Goal: Task Accomplishment & Management: Manage account settings

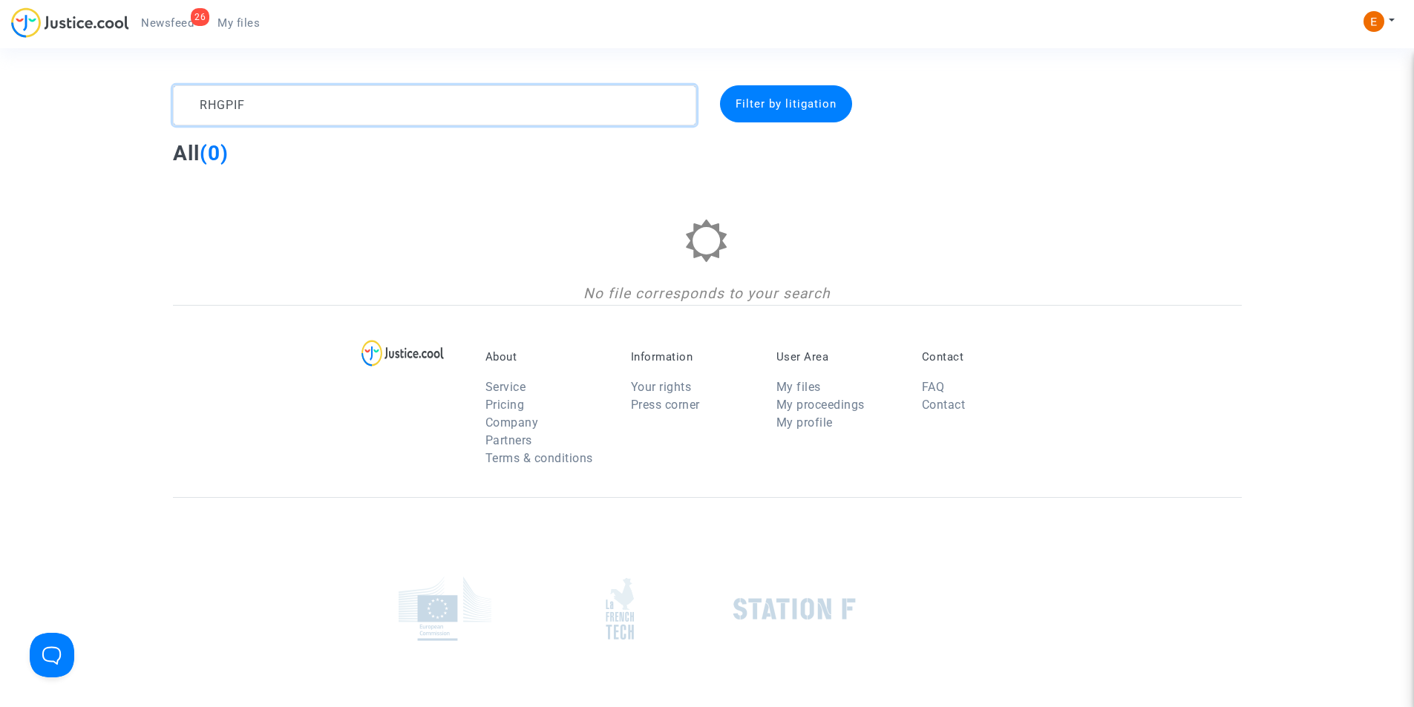
paste textarea "CFR-251009-2E8X"
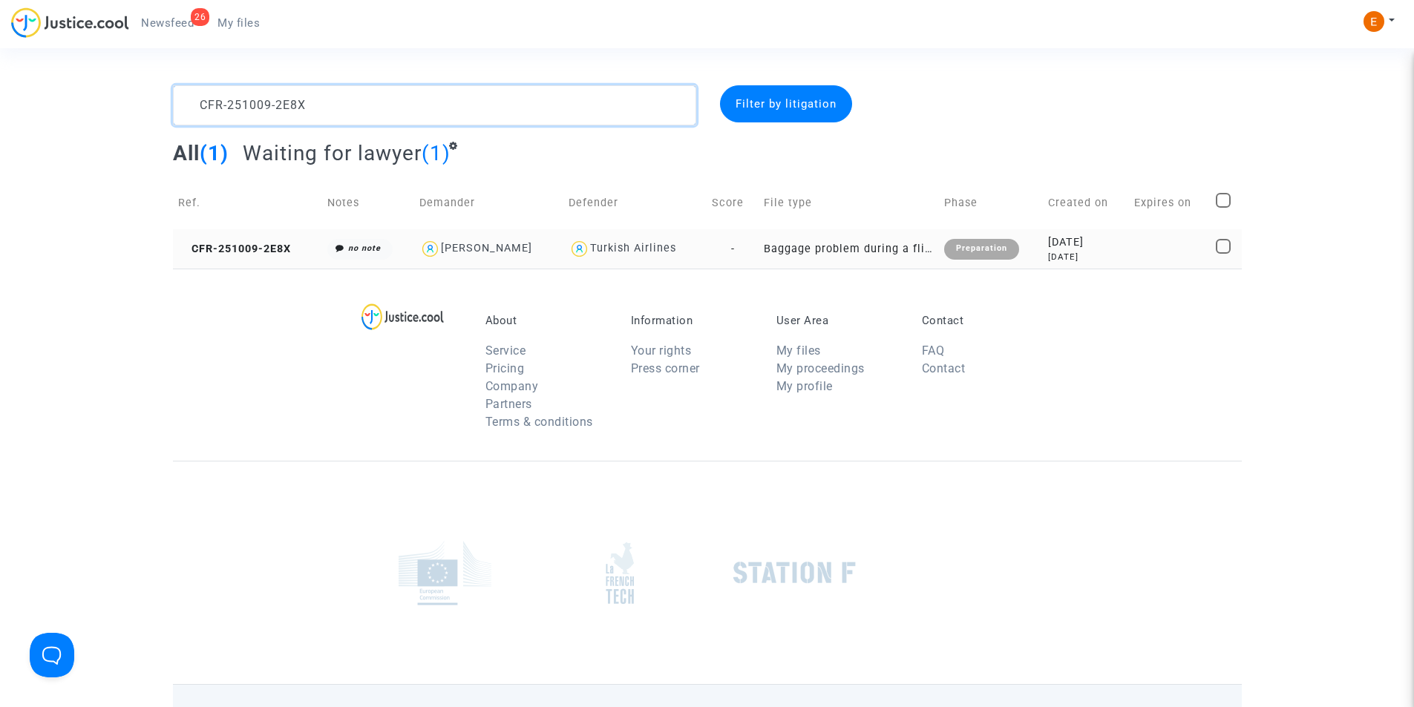
type textarea "CFR-251009-2E8X"
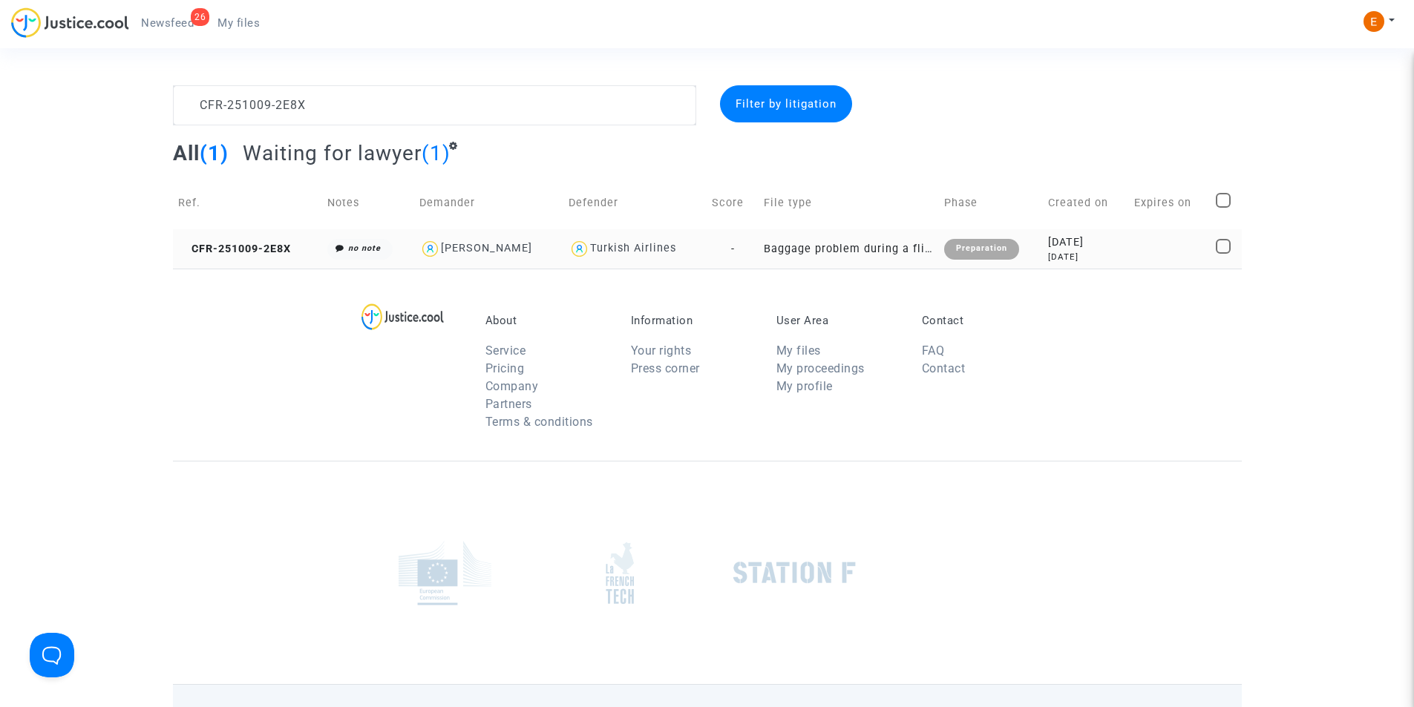
click at [986, 257] on div "Preparation" at bounding box center [981, 249] width 75 height 21
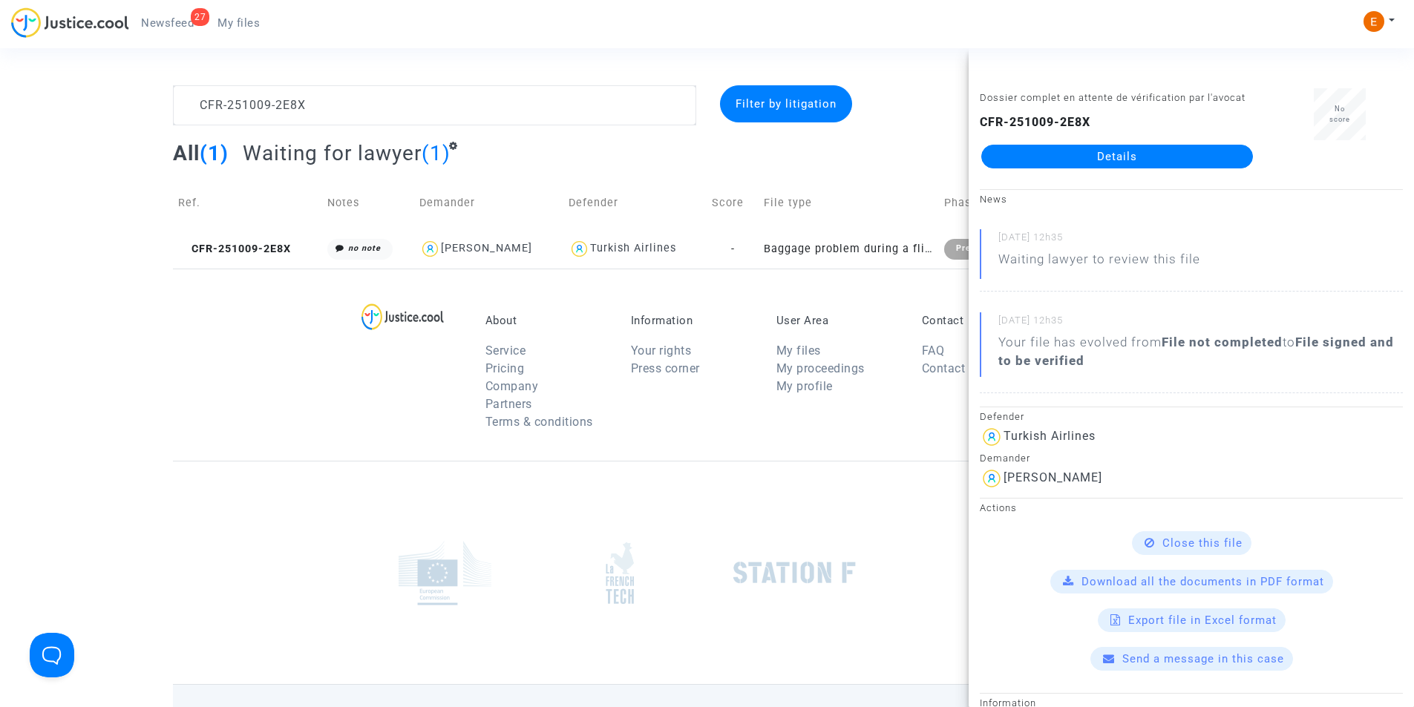
click at [132, 361] on footerbar "About Service Pricing Company Partners Terms & conditions Information Your righ…" at bounding box center [707, 544] width 1414 height 551
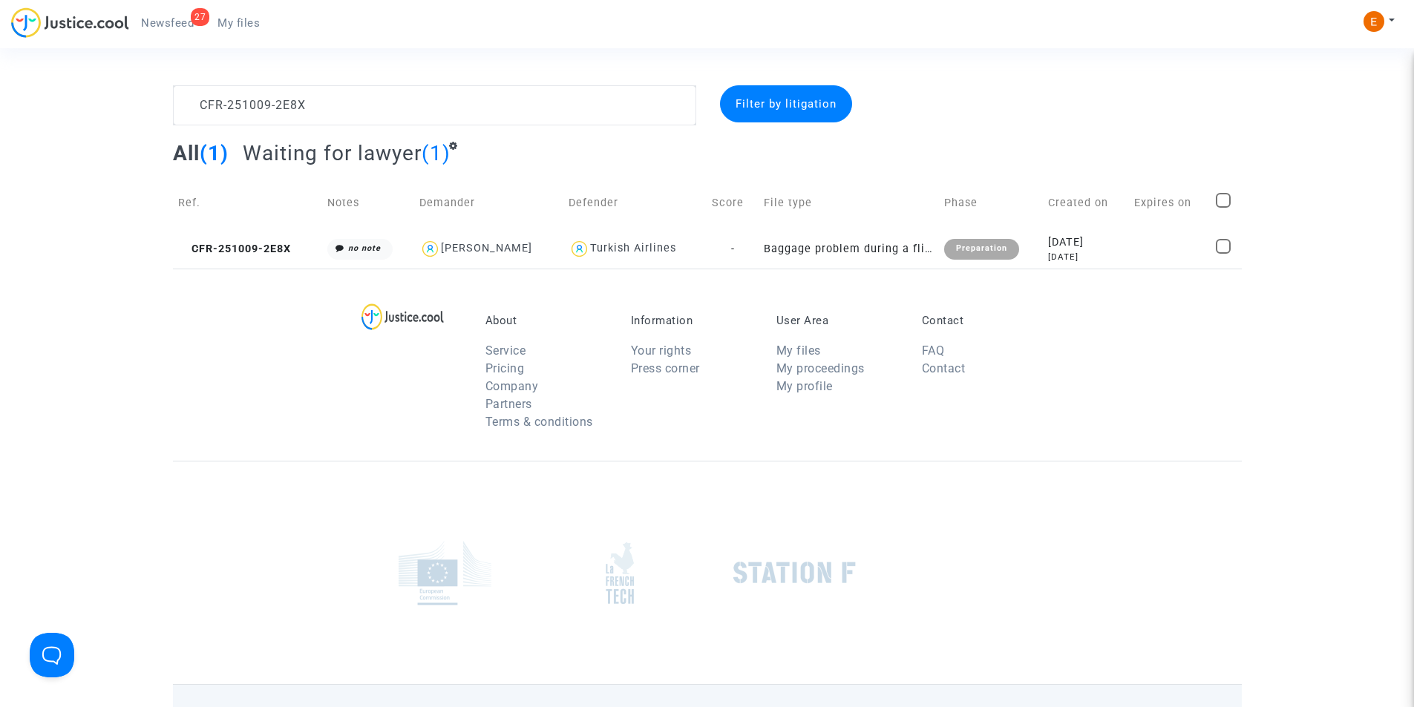
click at [193, 22] on div "27" at bounding box center [200, 17] width 19 height 18
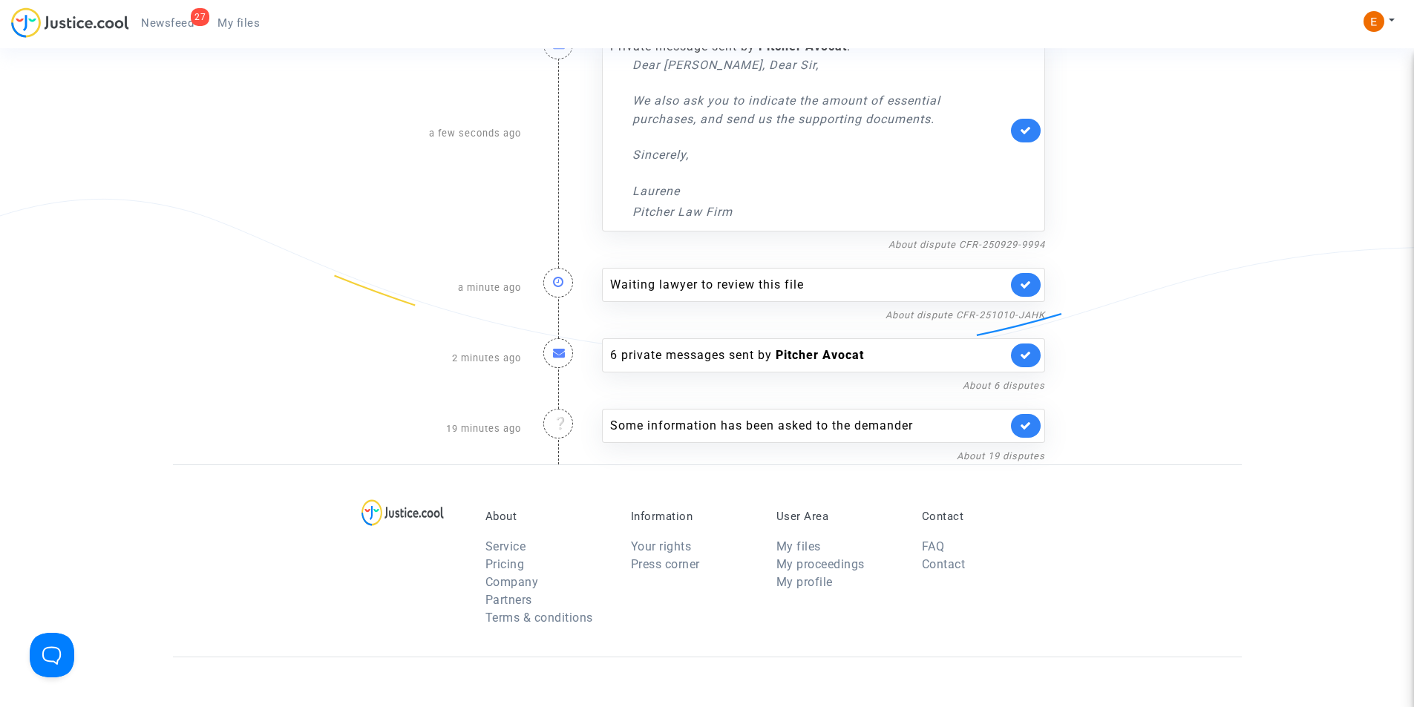
scroll to position [223, 0]
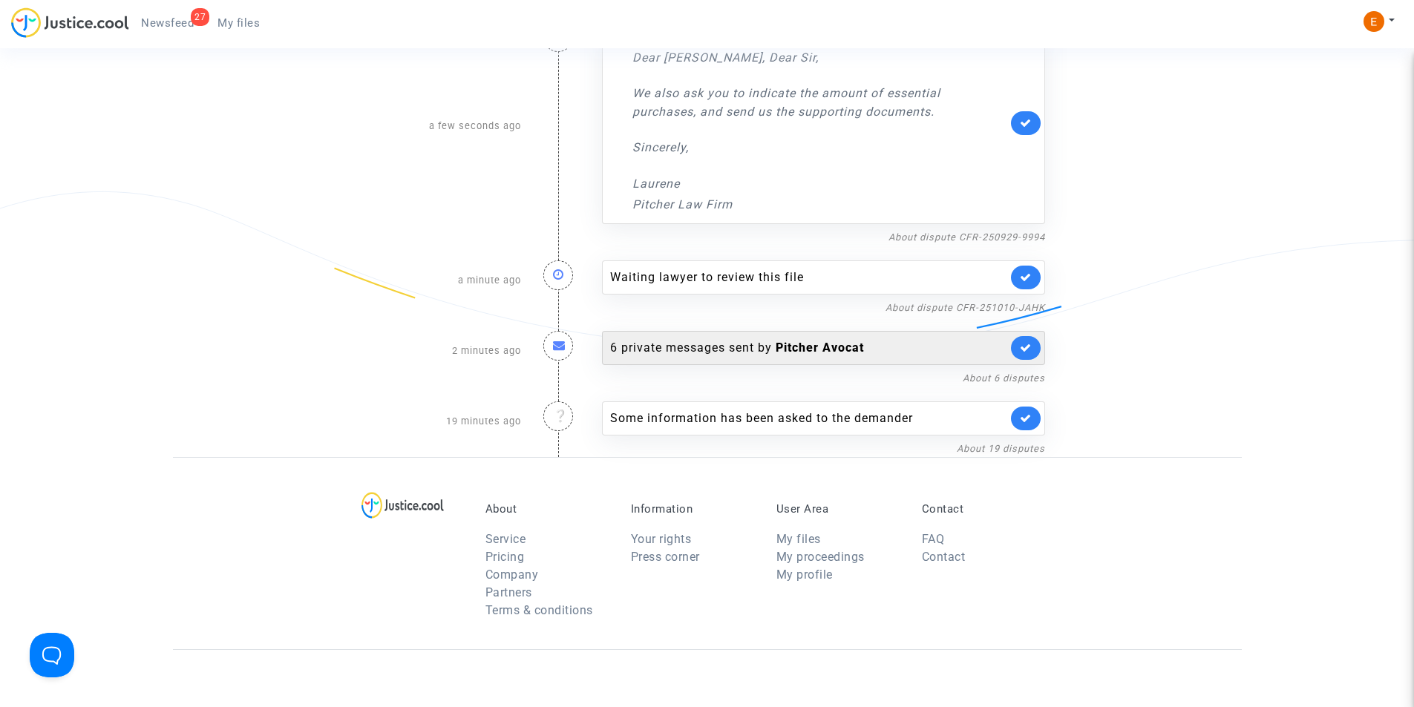
click at [828, 354] on b "Pitcher Avocat" at bounding box center [819, 348] width 88 height 14
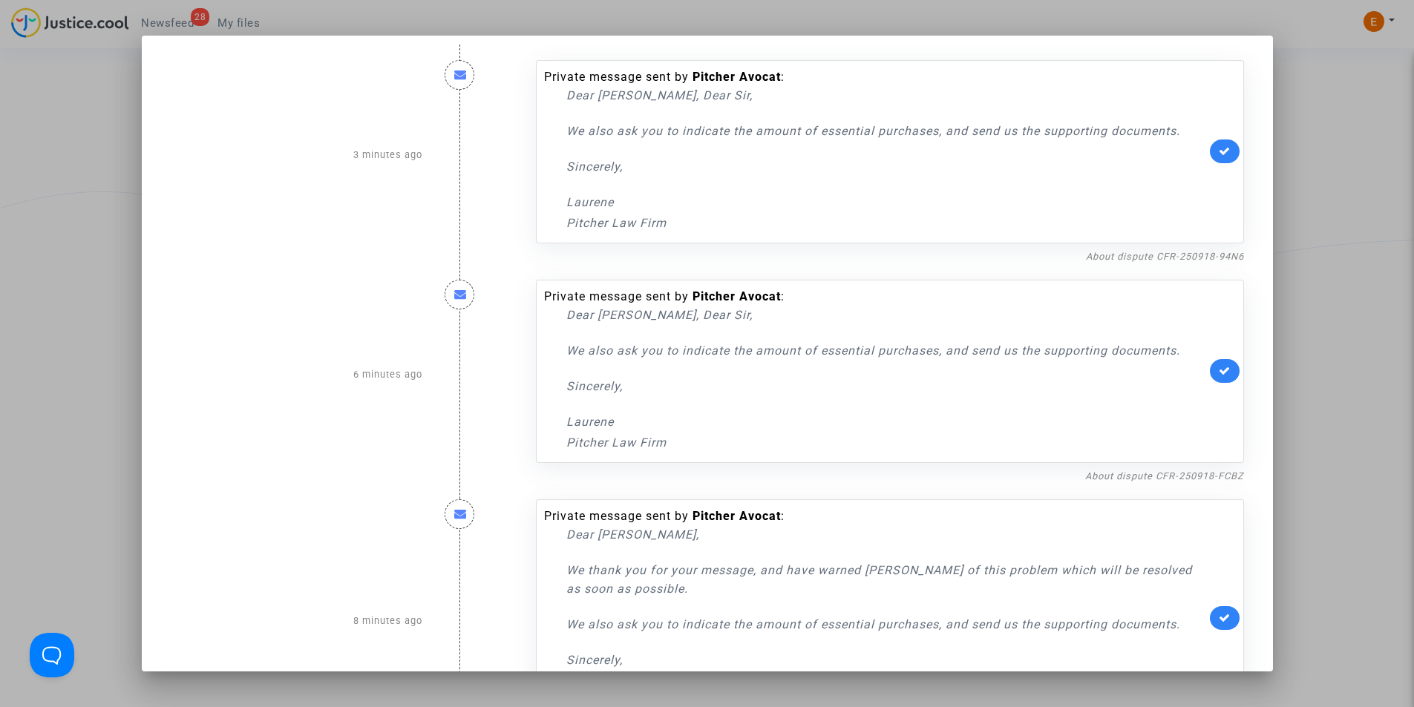
scroll to position [0, 0]
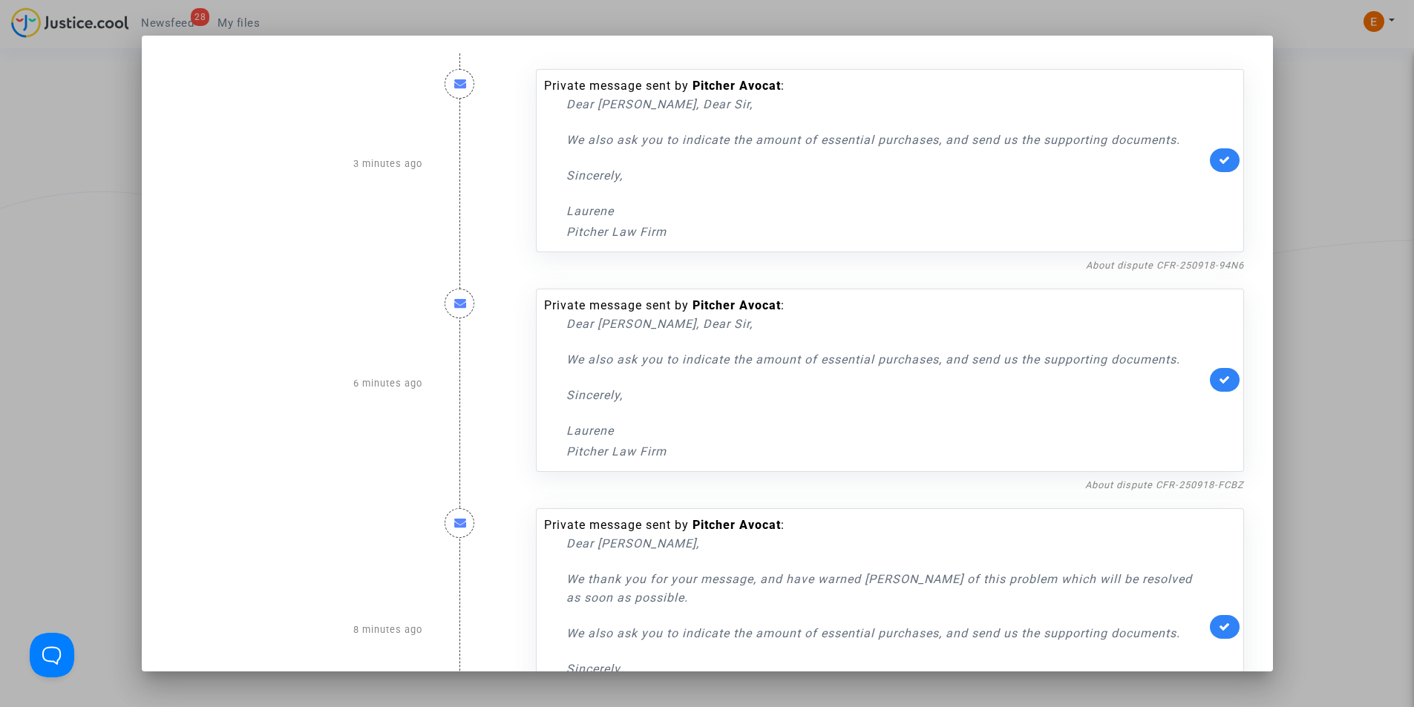
click at [25, 229] on div at bounding box center [707, 353] width 1414 height 707
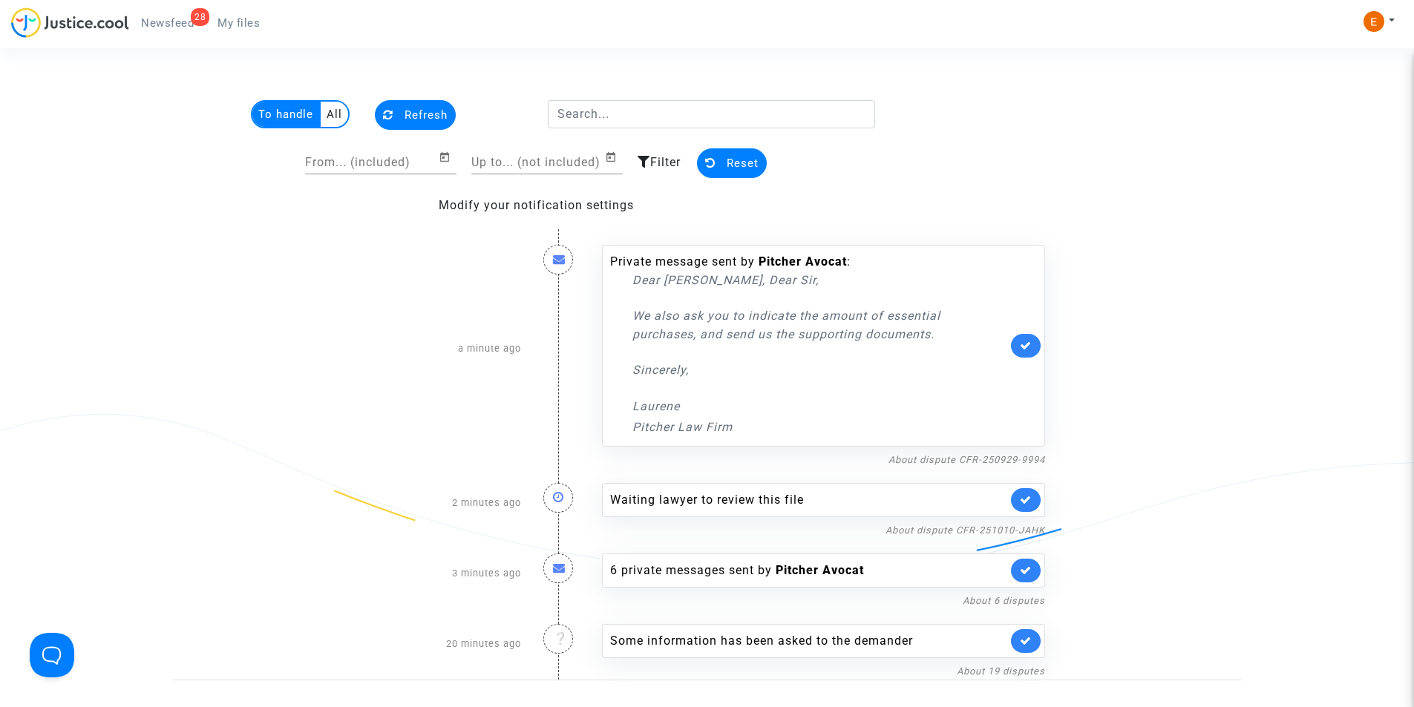
click at [182, 15] on link "28 Newsfeed" at bounding box center [167, 23] width 76 height 22
click at [243, 23] on span "My files" at bounding box center [238, 22] width 42 height 13
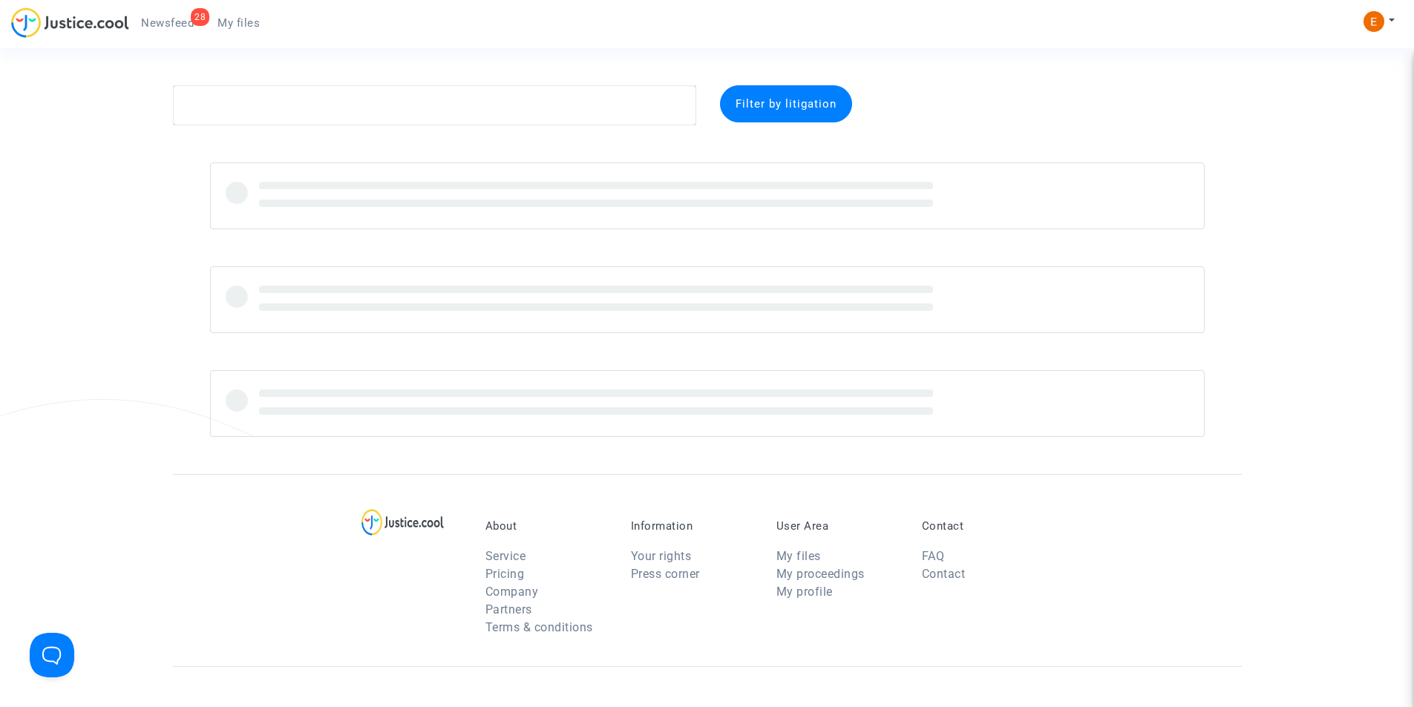
click at [174, 28] on span "Newsfeed" at bounding box center [167, 22] width 53 height 13
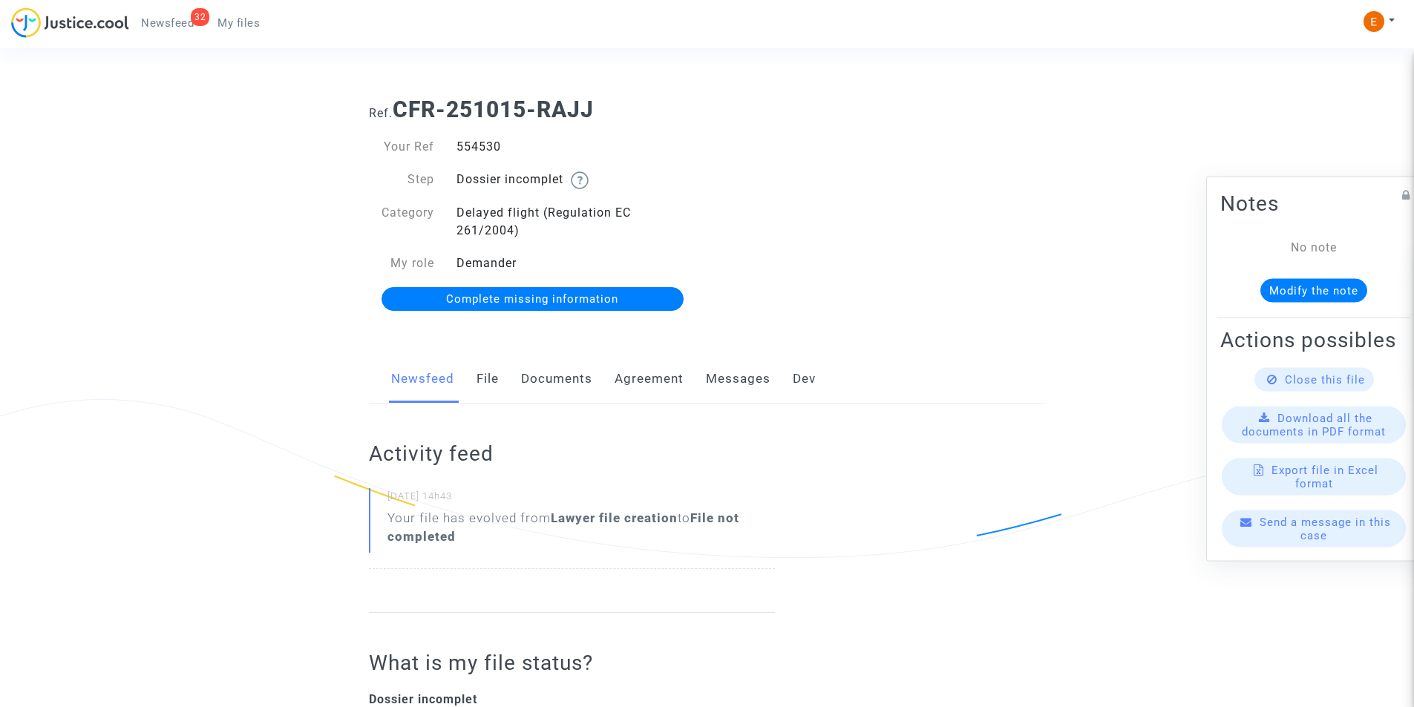
click at [567, 368] on link "Documents" at bounding box center [556, 379] width 71 height 49
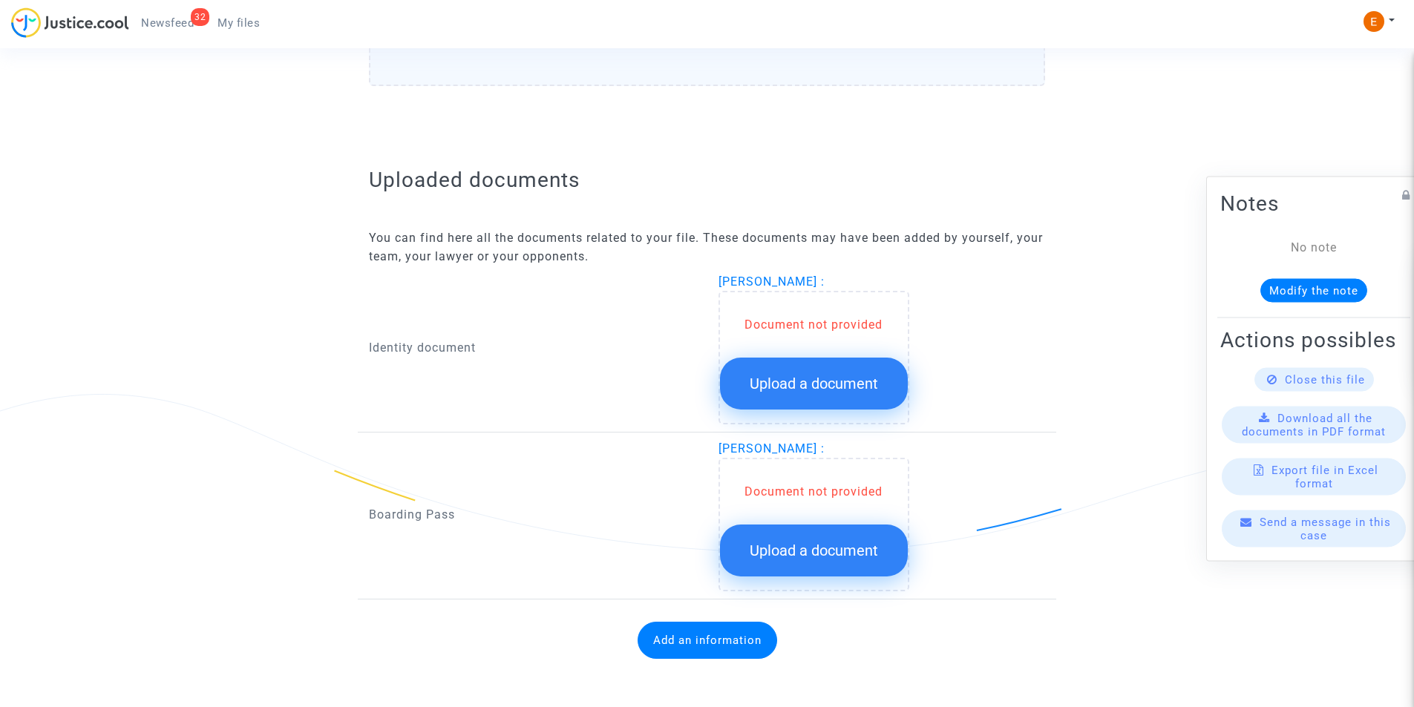
scroll to position [796, 0]
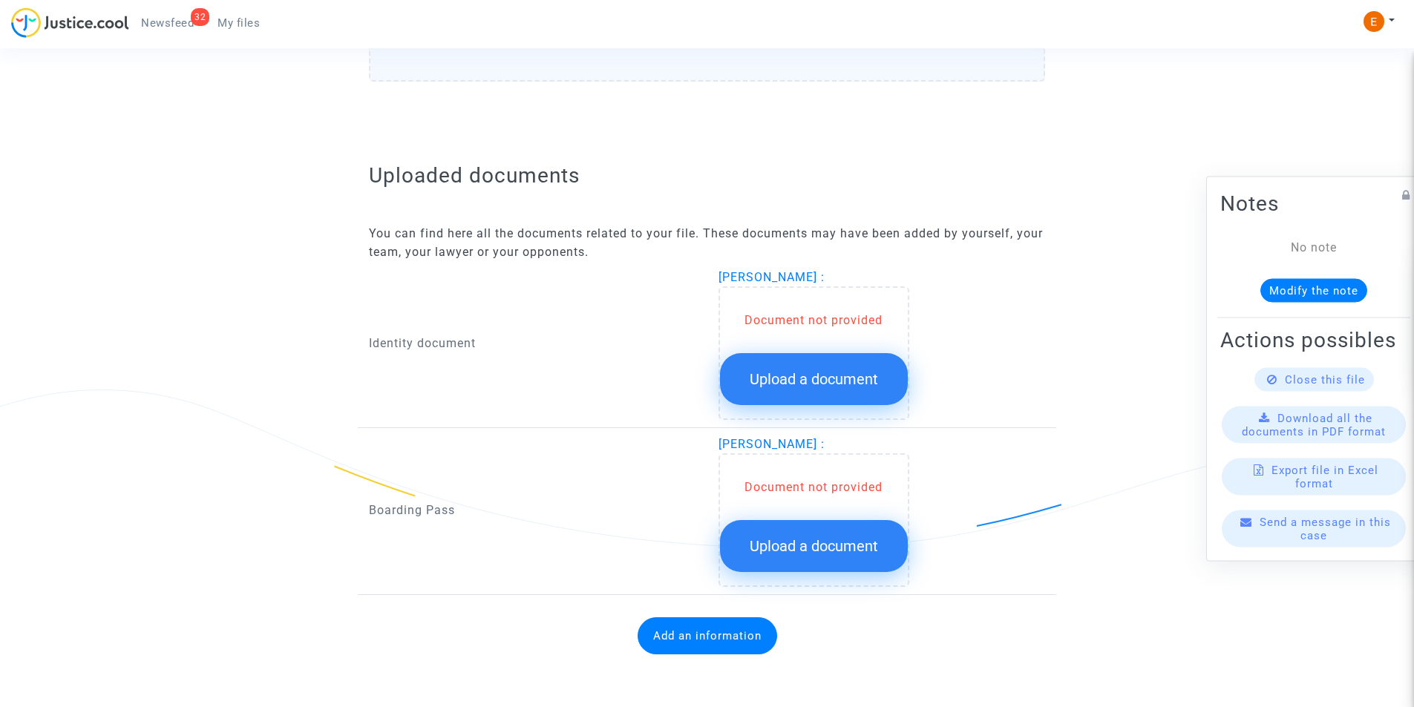
click at [833, 390] on button "Upload a document" at bounding box center [814, 379] width 188 height 52
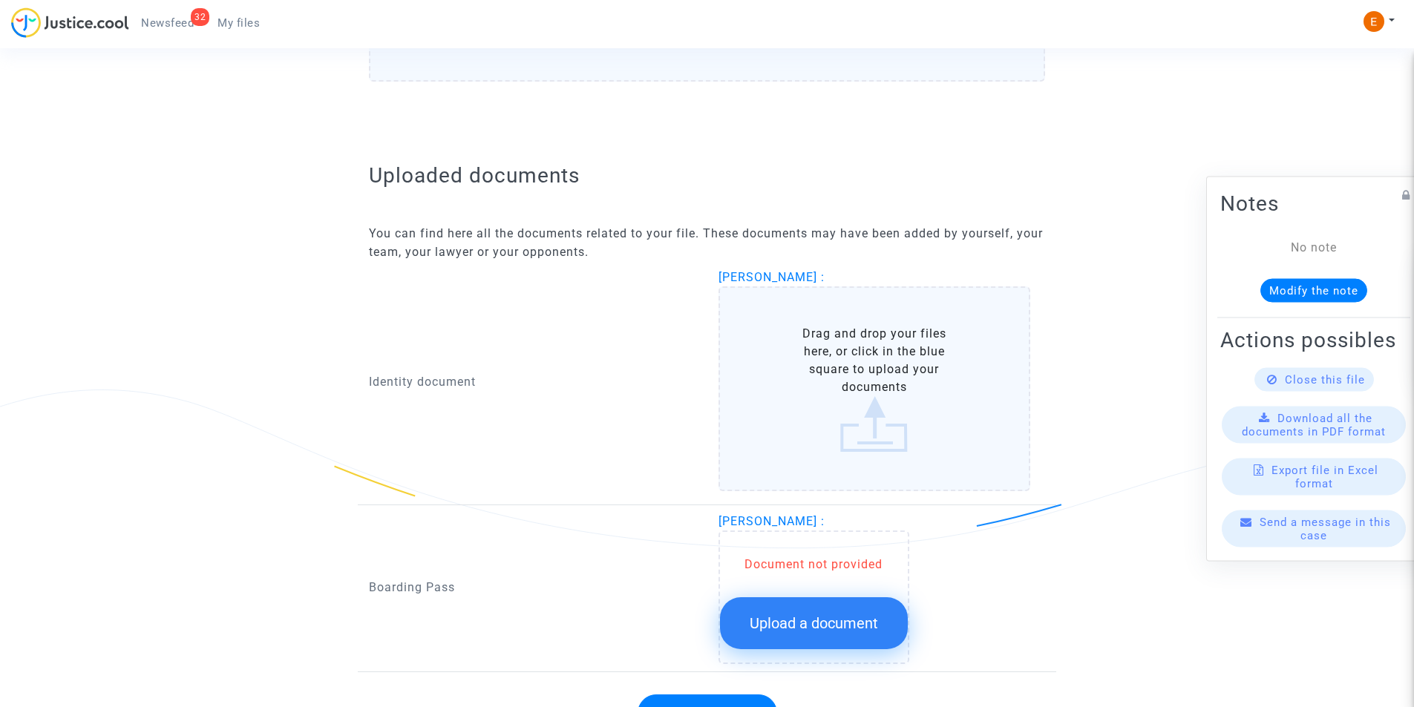
click at [889, 367] on label "Drag and drop your files here, or click in the blue square to upload your docum…" at bounding box center [874, 388] width 312 height 205
click at [0, 0] on input "Drag and drop your files here, or click in the blue square to upload your docum…" at bounding box center [0, 0] width 0 height 0
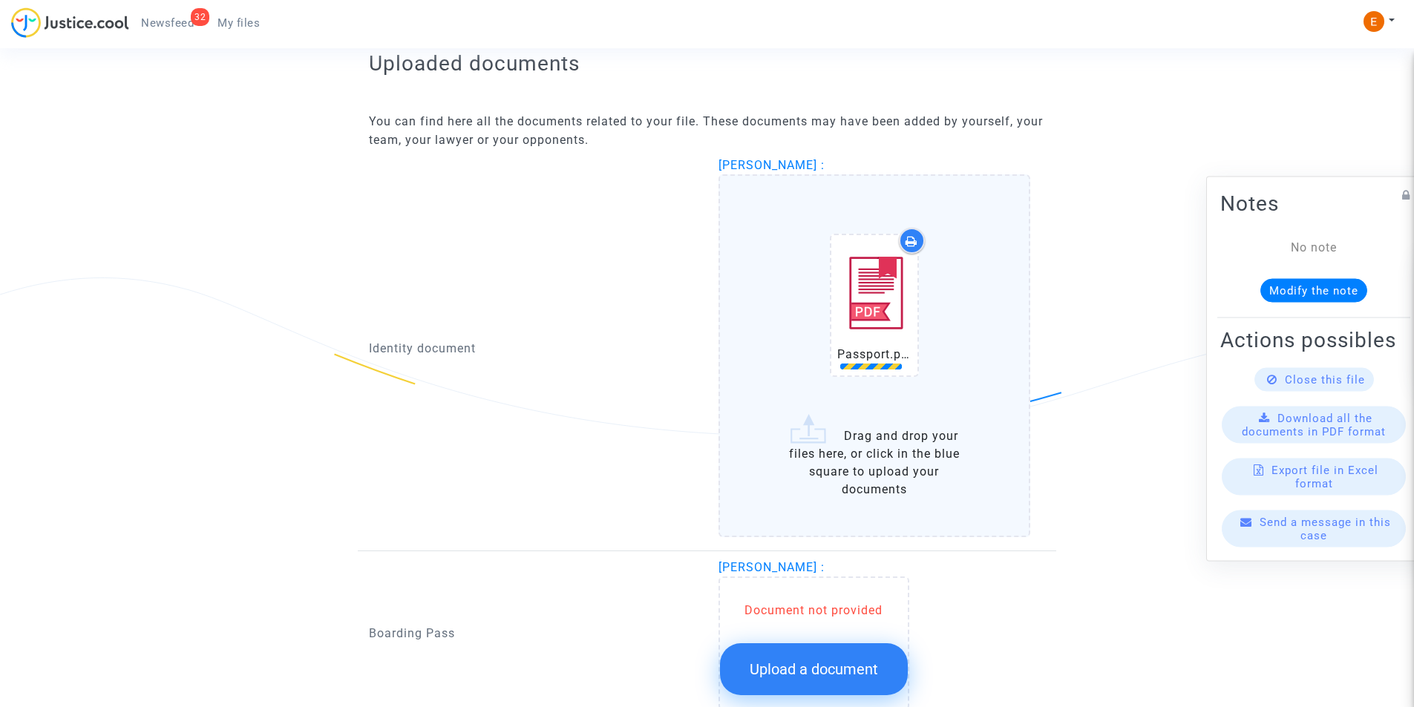
scroll to position [1031, 0]
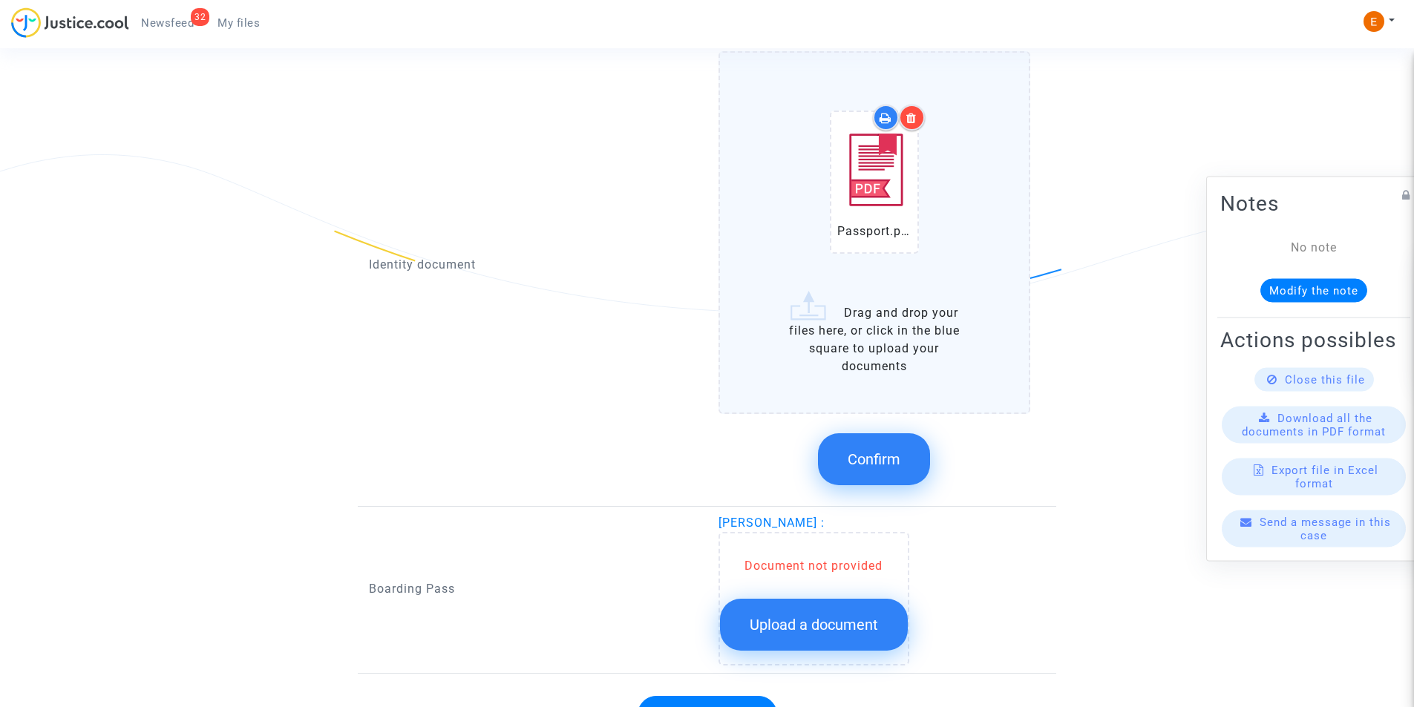
click at [887, 455] on span "Confirm" at bounding box center [873, 459] width 53 height 18
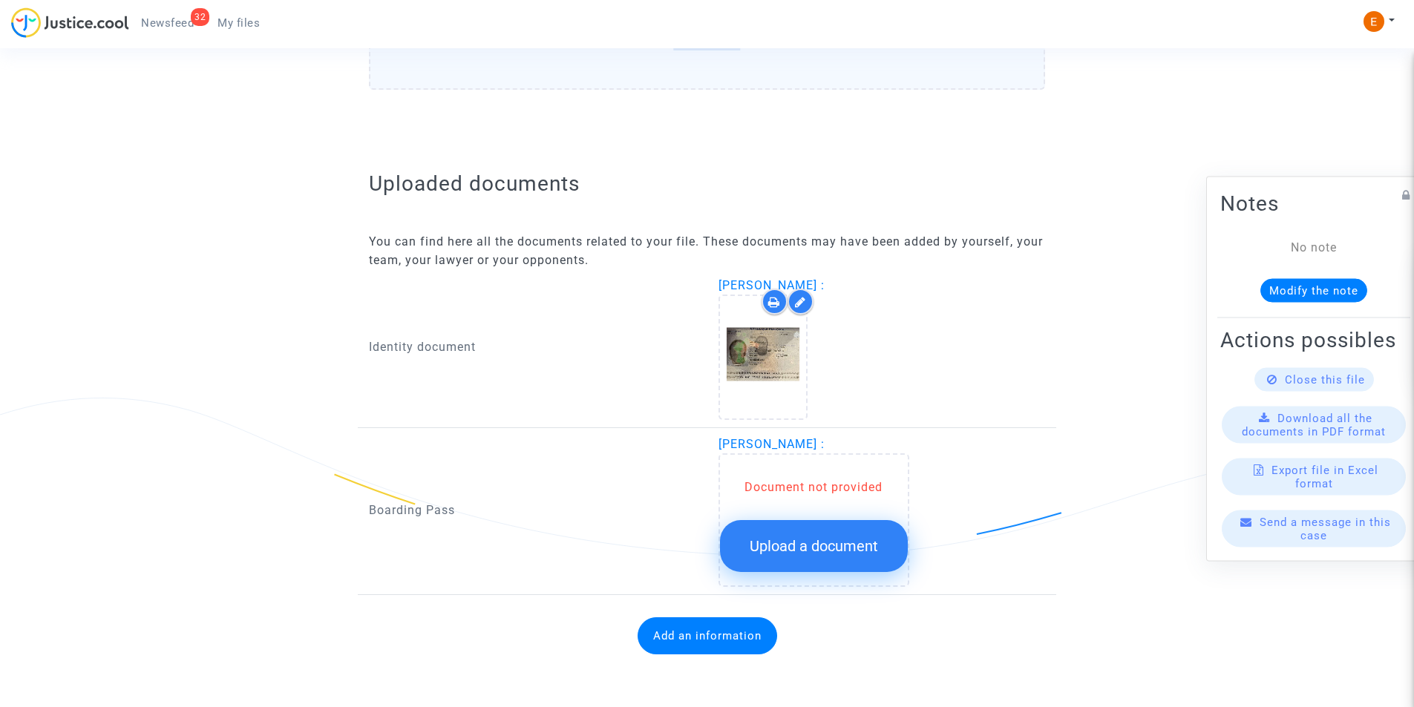
click at [815, 540] on span "Upload a document" at bounding box center [813, 546] width 128 height 18
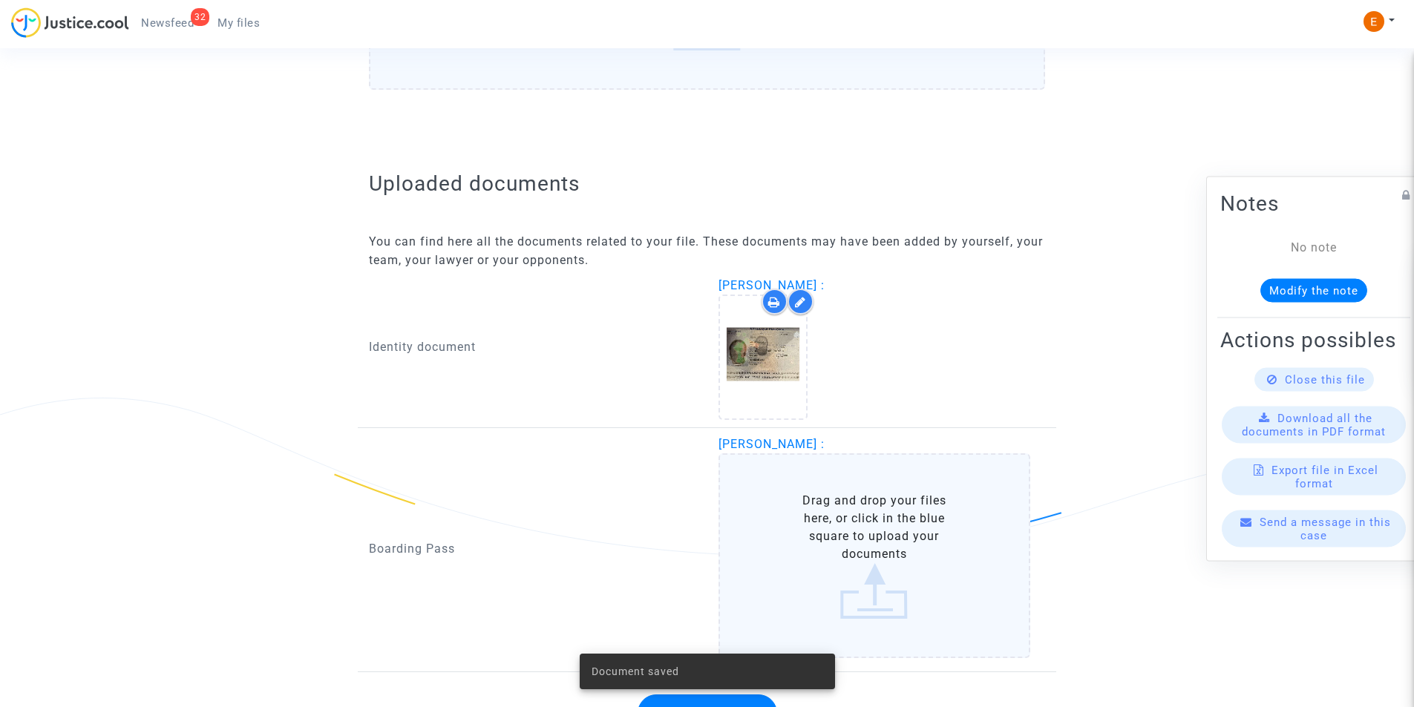
click at [841, 540] on label "Drag and drop your files here, or click in the blue square to upload your docum…" at bounding box center [874, 555] width 312 height 205
click at [0, 0] on input "Drag and drop your files here, or click in the blue square to upload your docum…" at bounding box center [0, 0] width 0 height 0
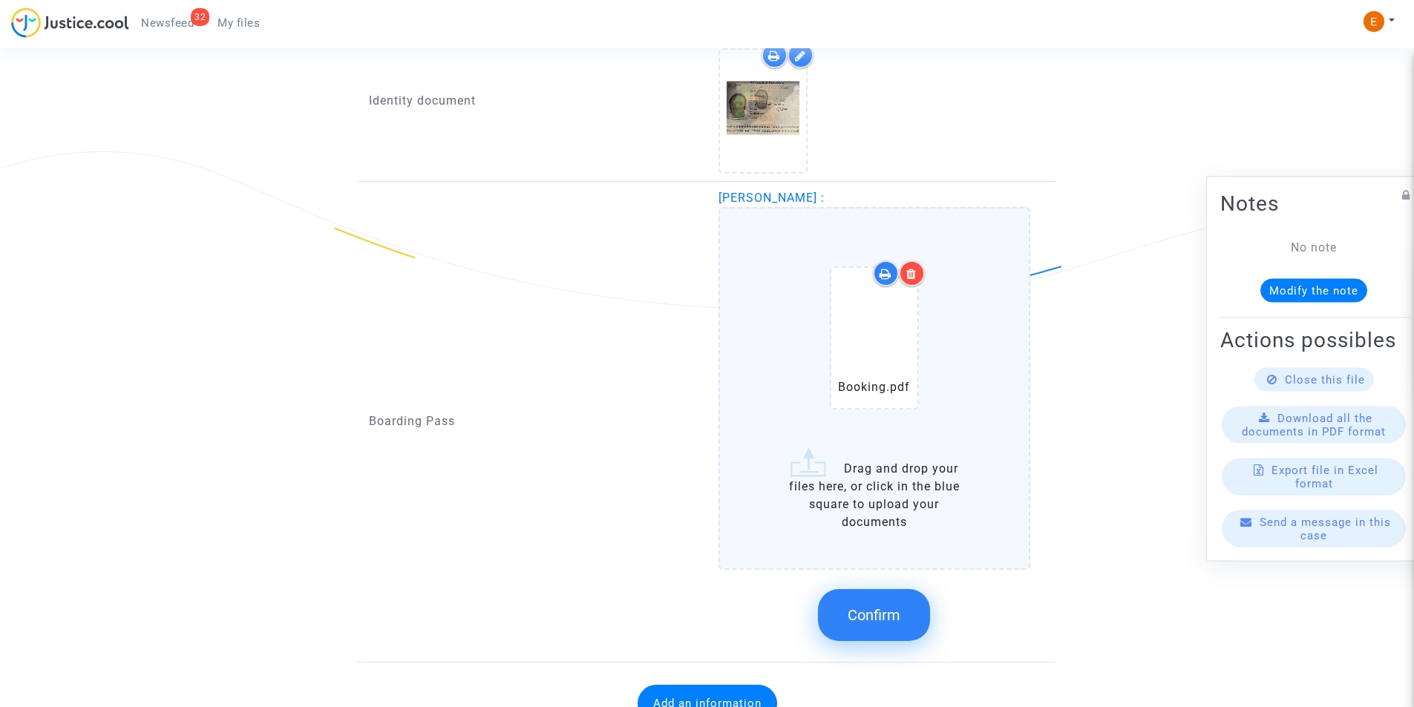
scroll to position [1085, 0]
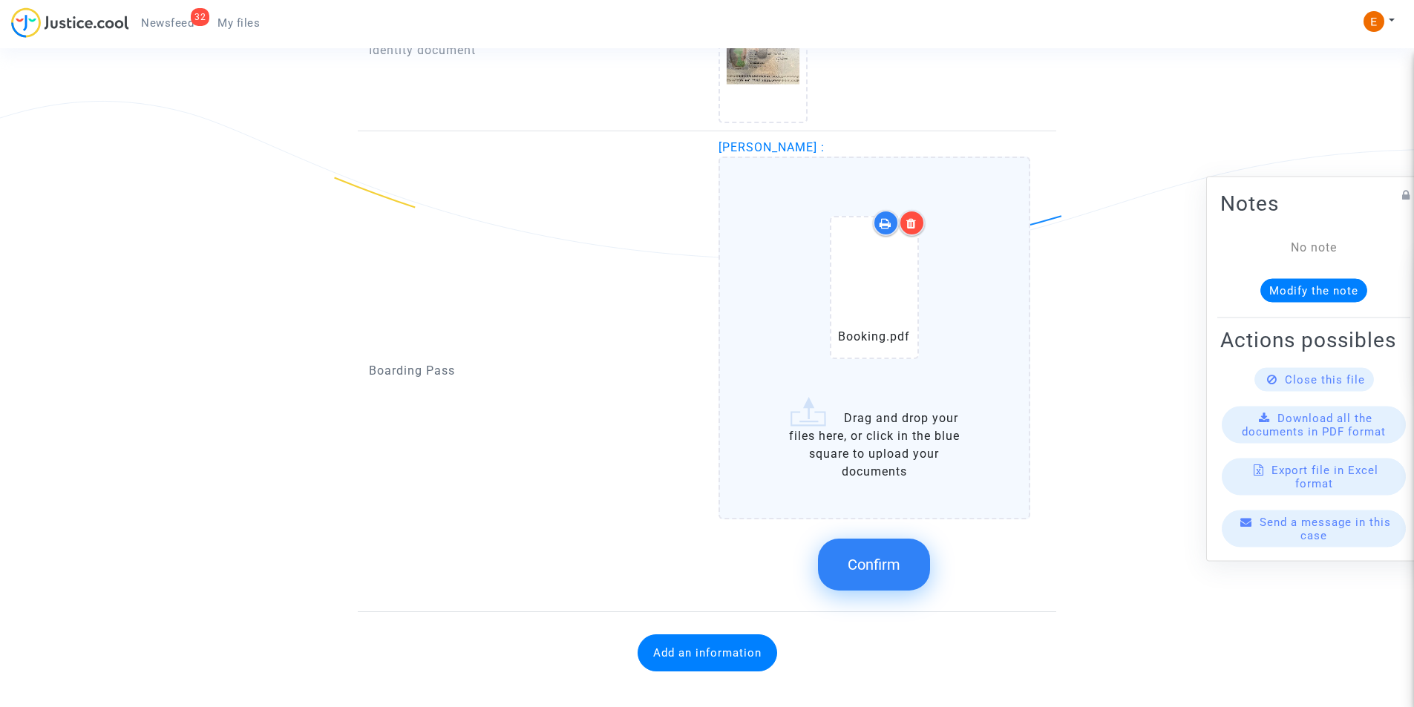
click at [899, 550] on button "Confirm" at bounding box center [874, 565] width 112 height 52
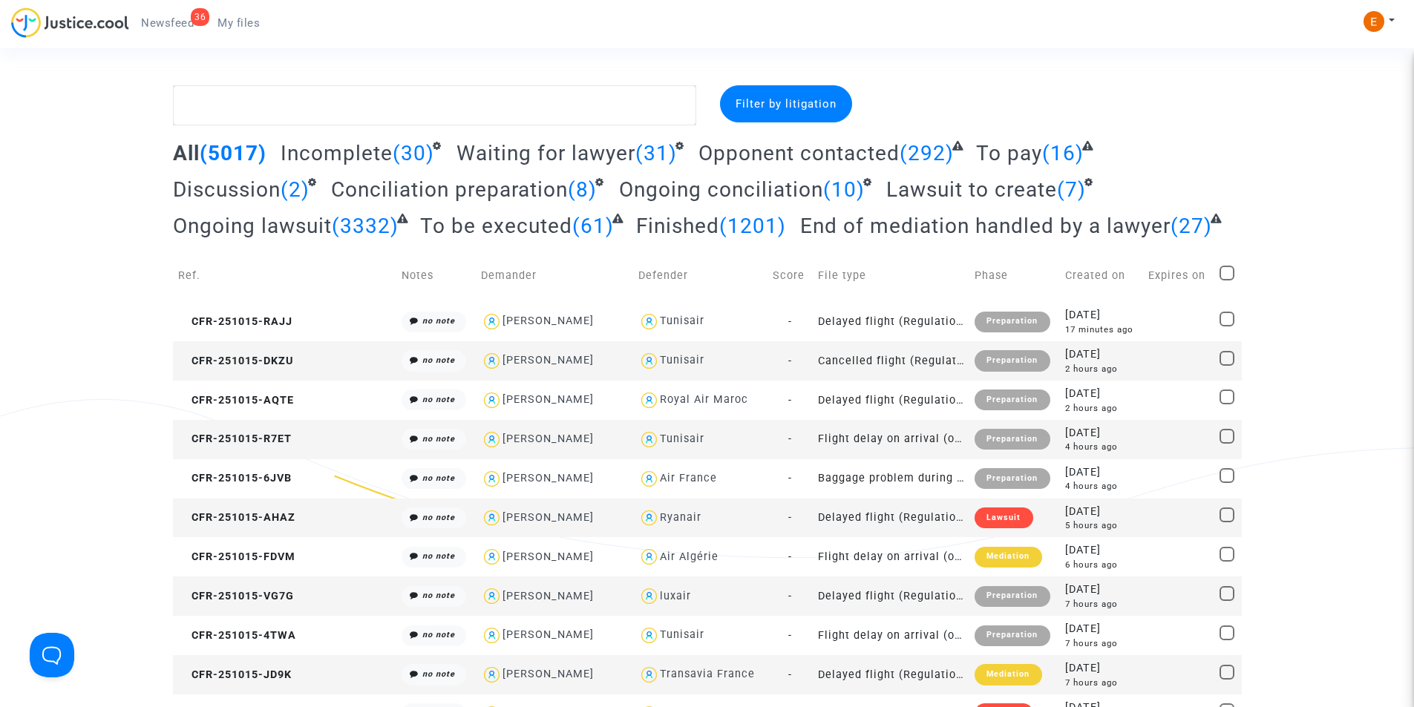
click at [188, 13] on link "36 Newsfeed" at bounding box center [167, 23] width 76 height 22
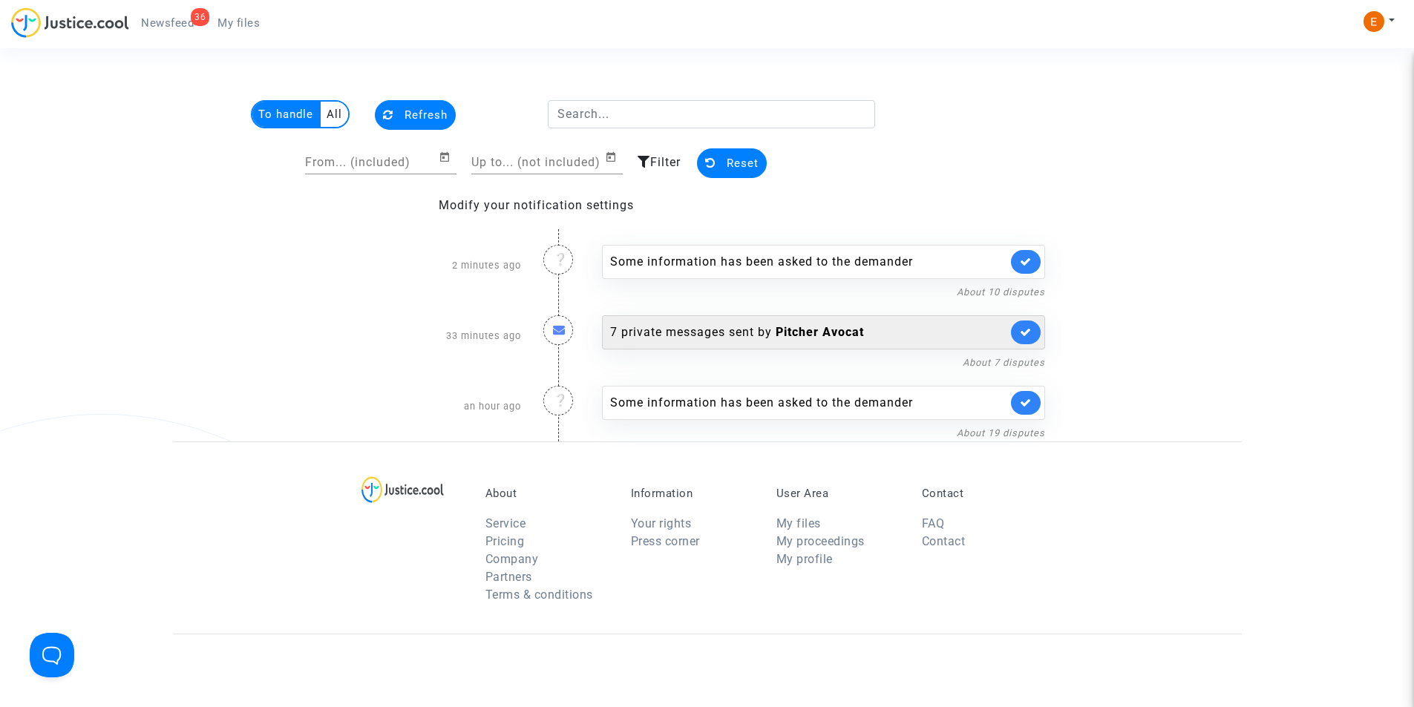
click at [772, 326] on div "7 private messages sent by Pitcher Avocat" at bounding box center [808, 333] width 397 height 18
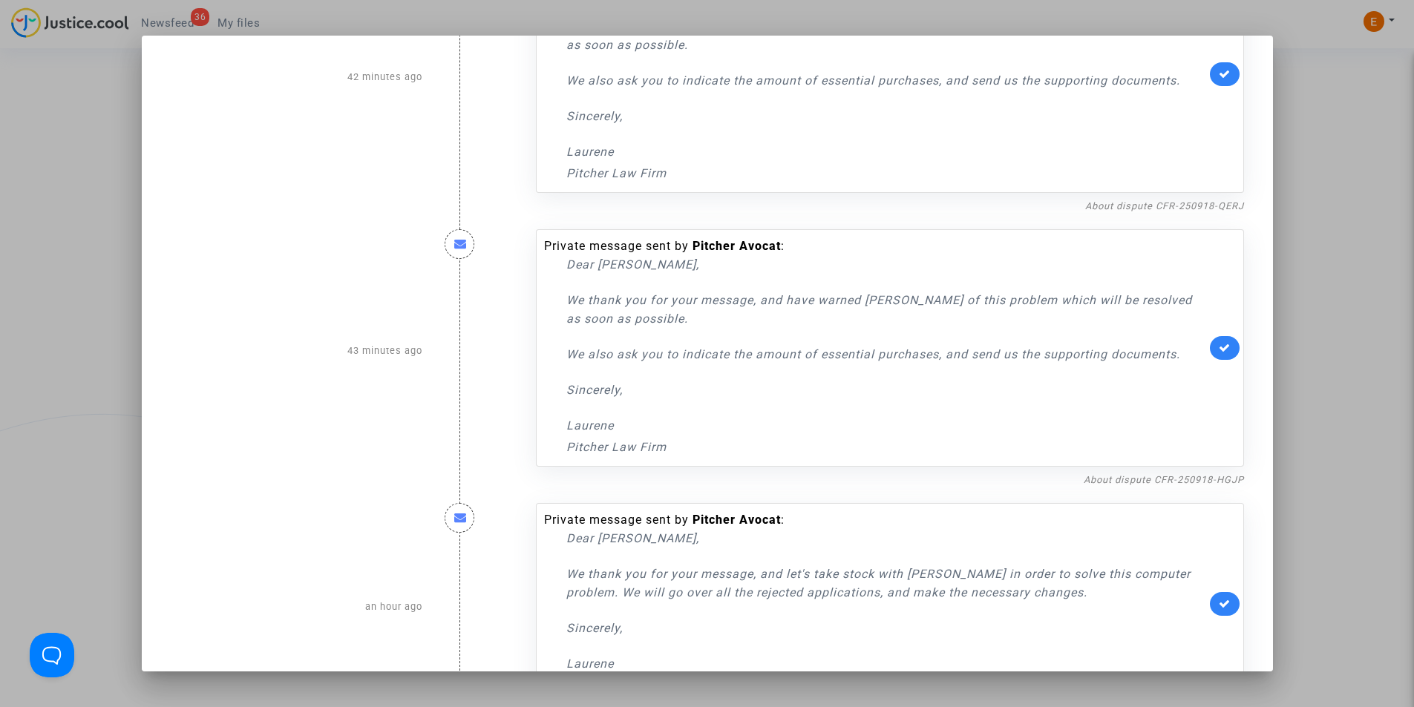
scroll to position [1118, 0]
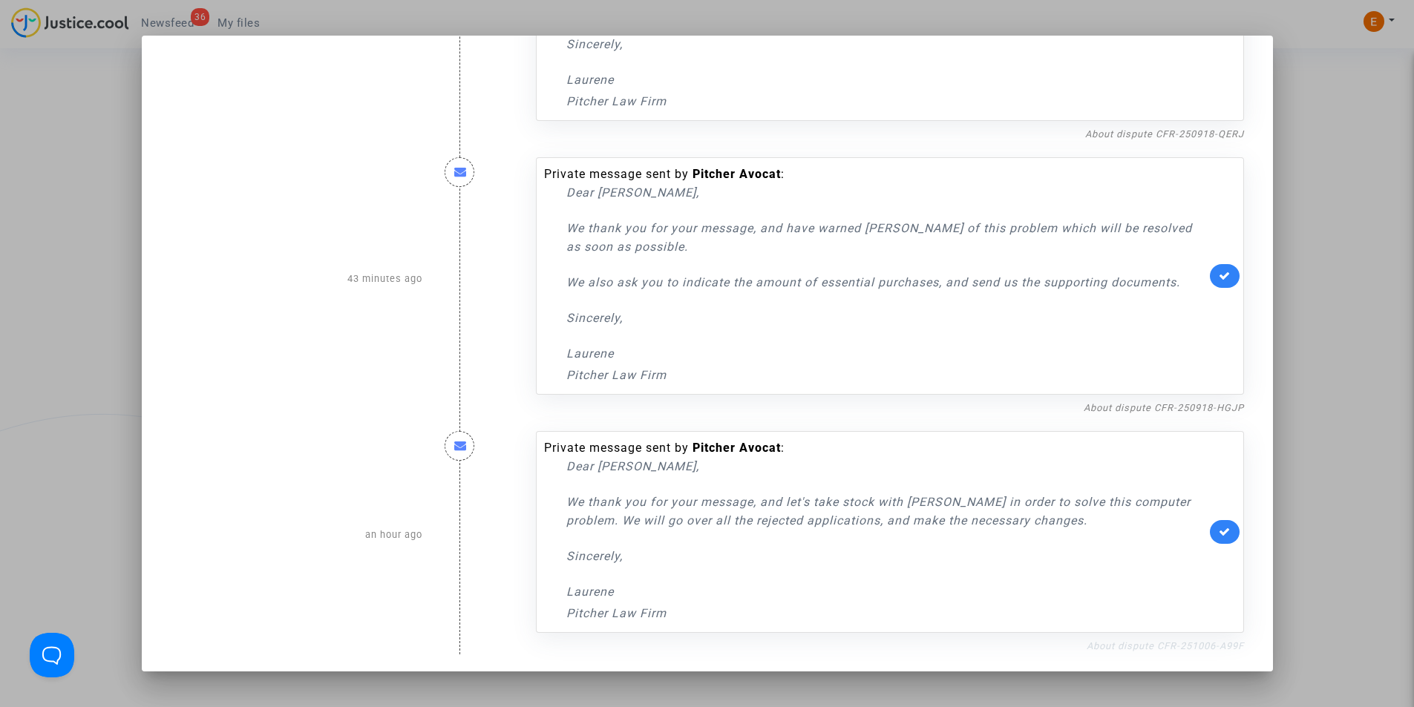
click at [1125, 646] on link "About dispute CFR-251006-A99F" at bounding box center [1164, 645] width 157 height 11
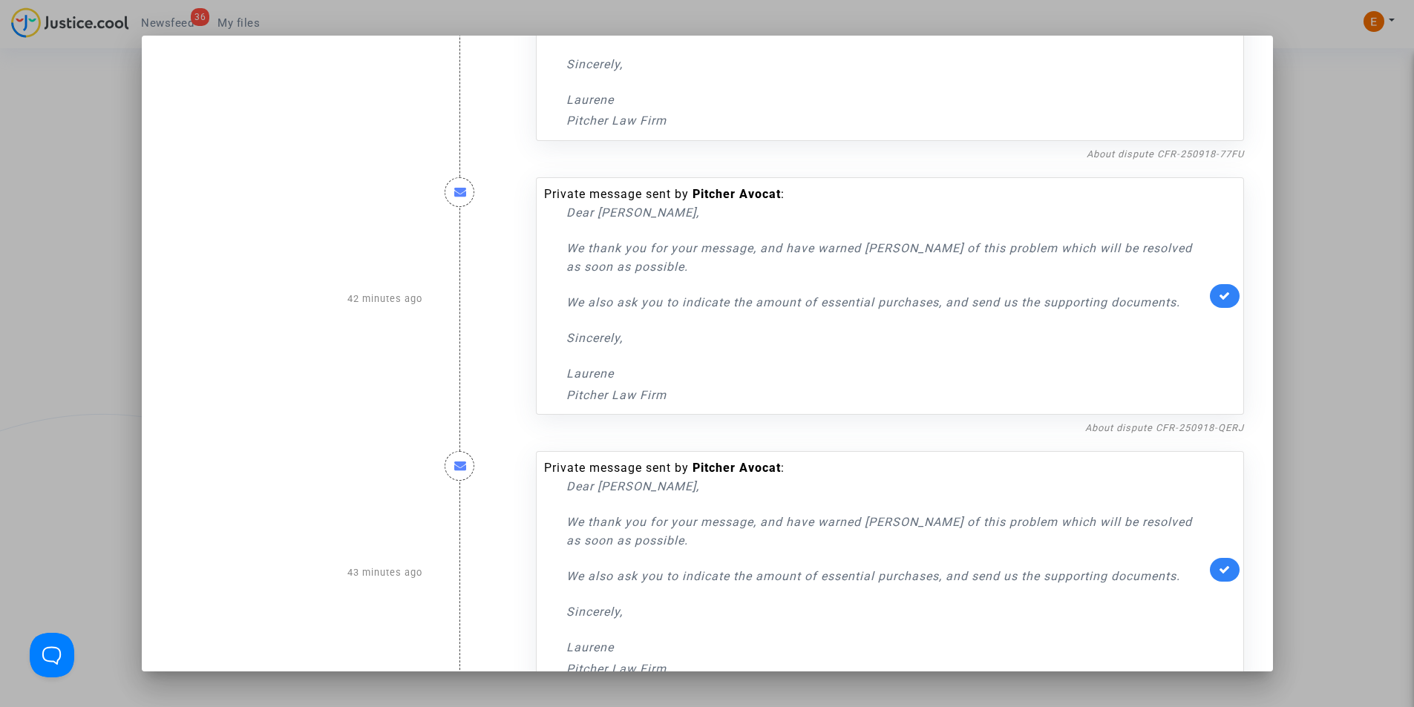
scroll to position [673, 0]
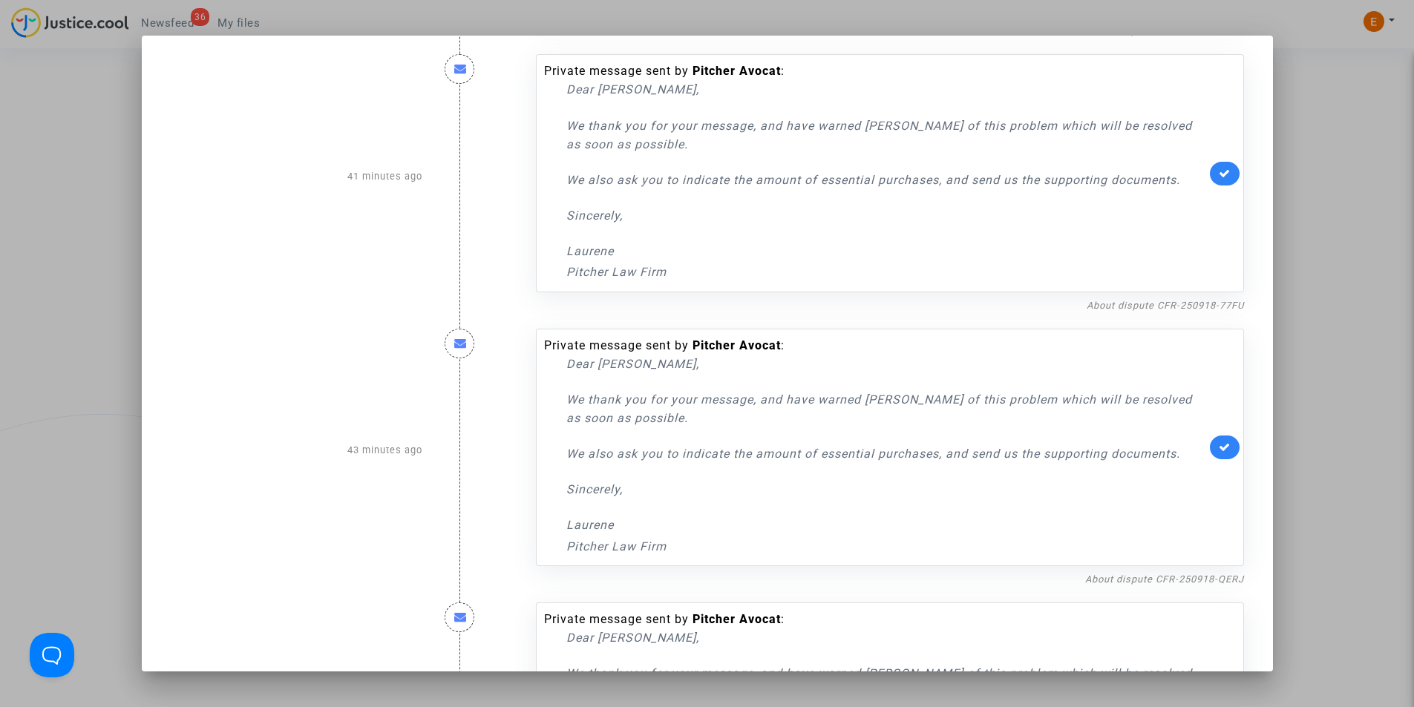
click at [126, 302] on div at bounding box center [707, 353] width 1414 height 707
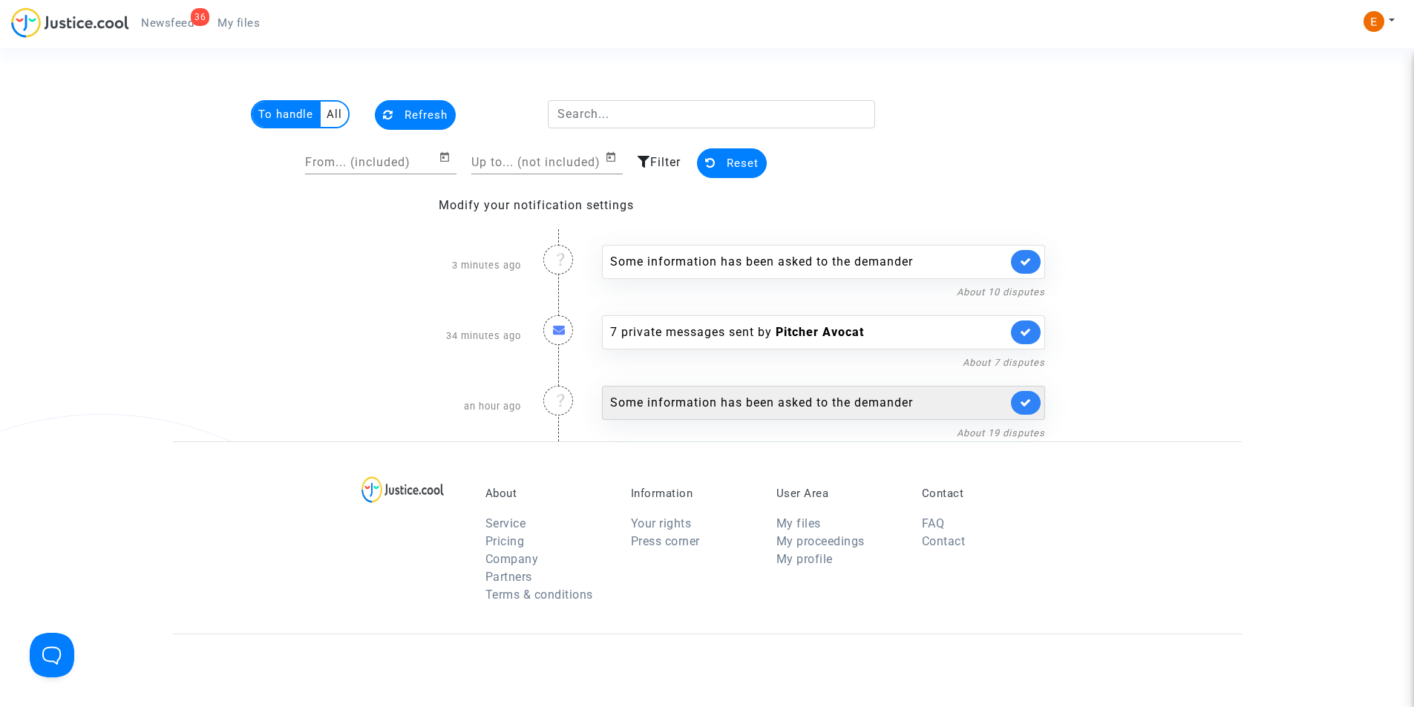
click at [775, 390] on div "Some information has been asked to the demander" at bounding box center [823, 403] width 443 height 34
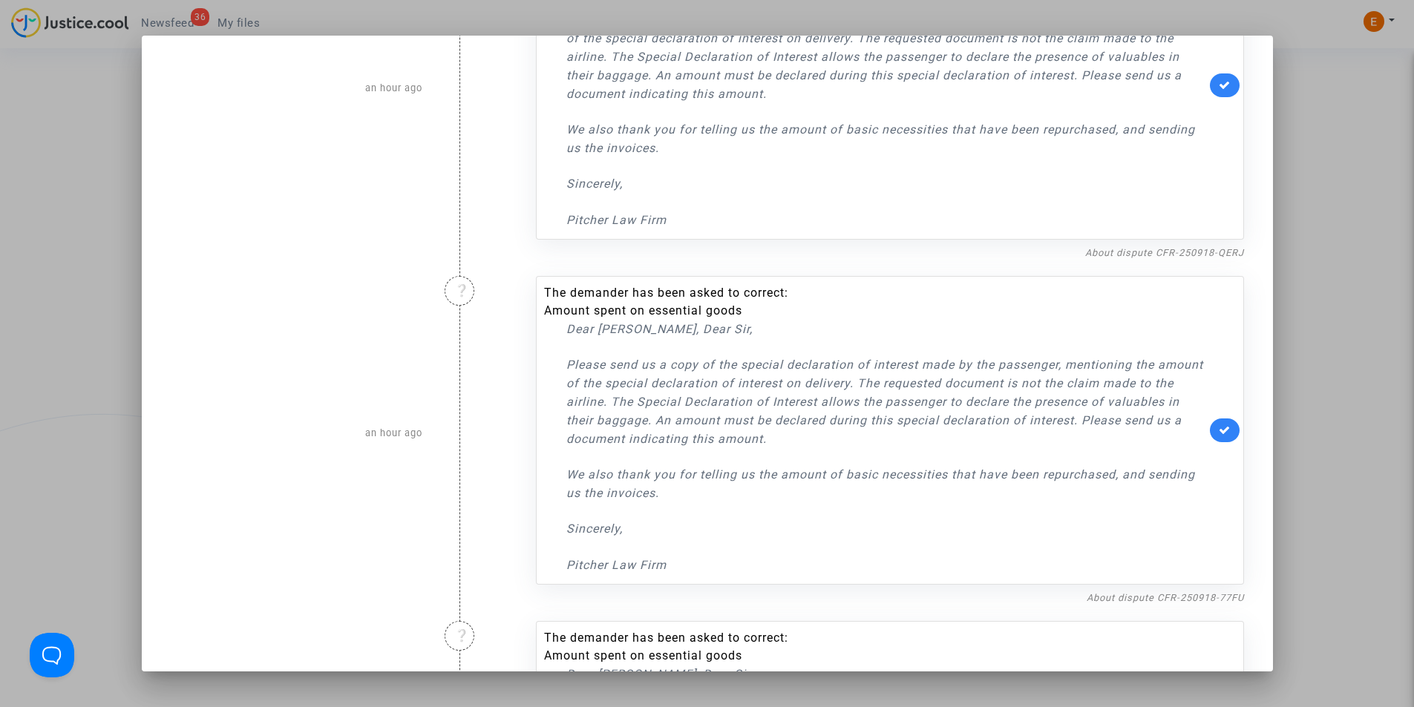
scroll to position [1410, 0]
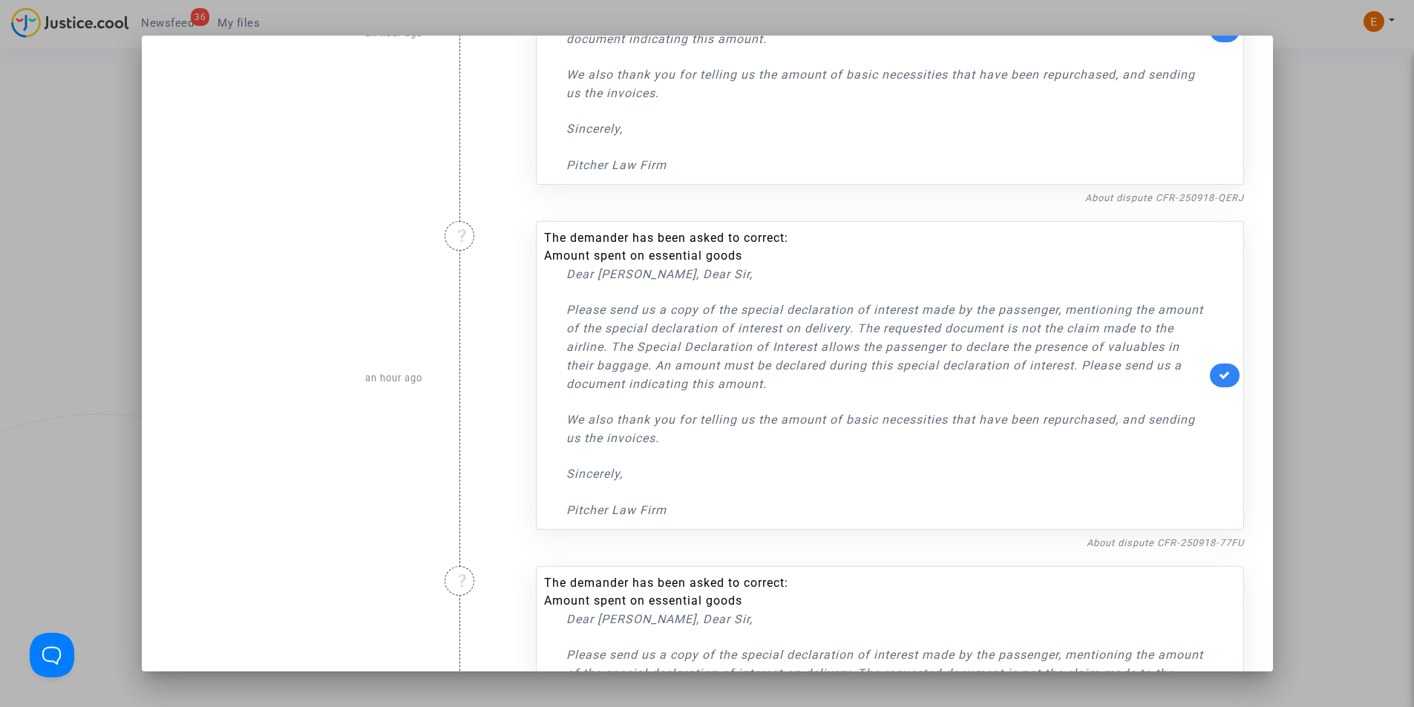
click at [0, 295] on div at bounding box center [707, 353] width 1414 height 707
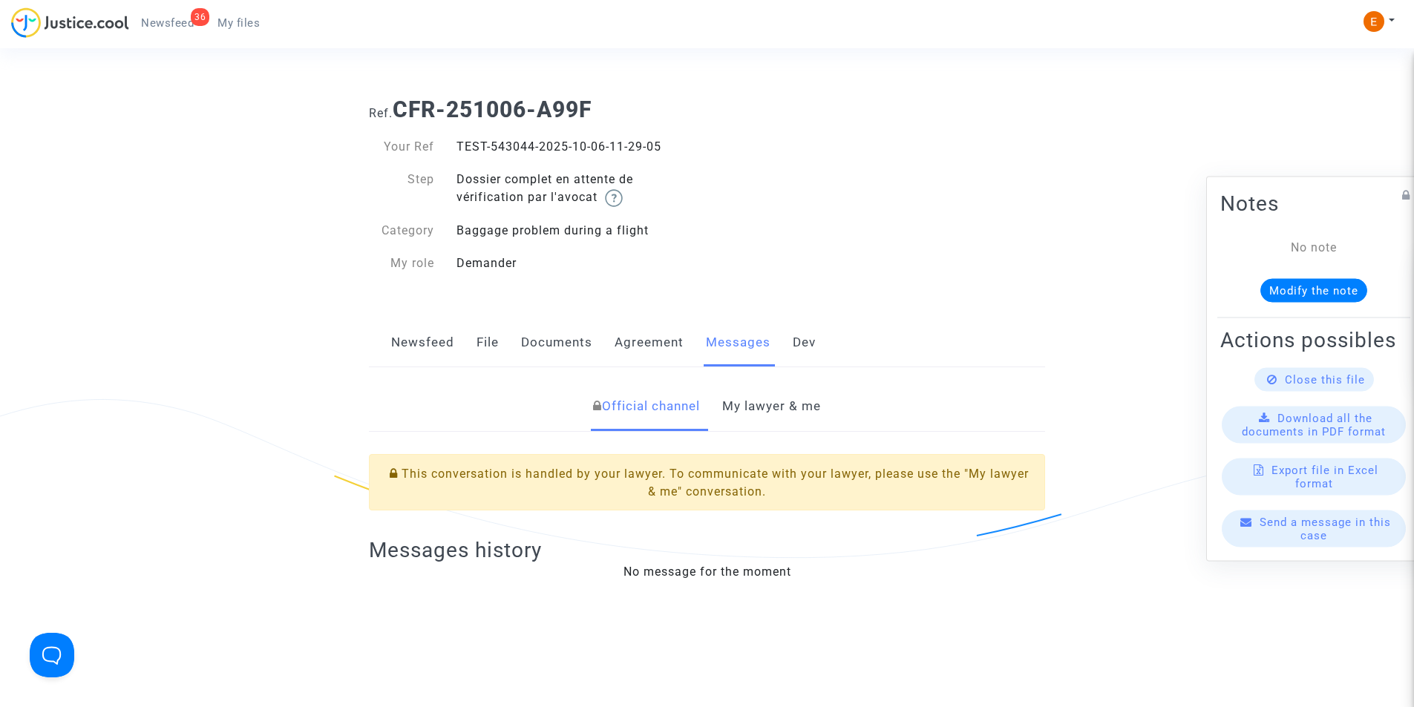
click at [744, 398] on link "My lawyer & me" at bounding box center [771, 406] width 99 height 49
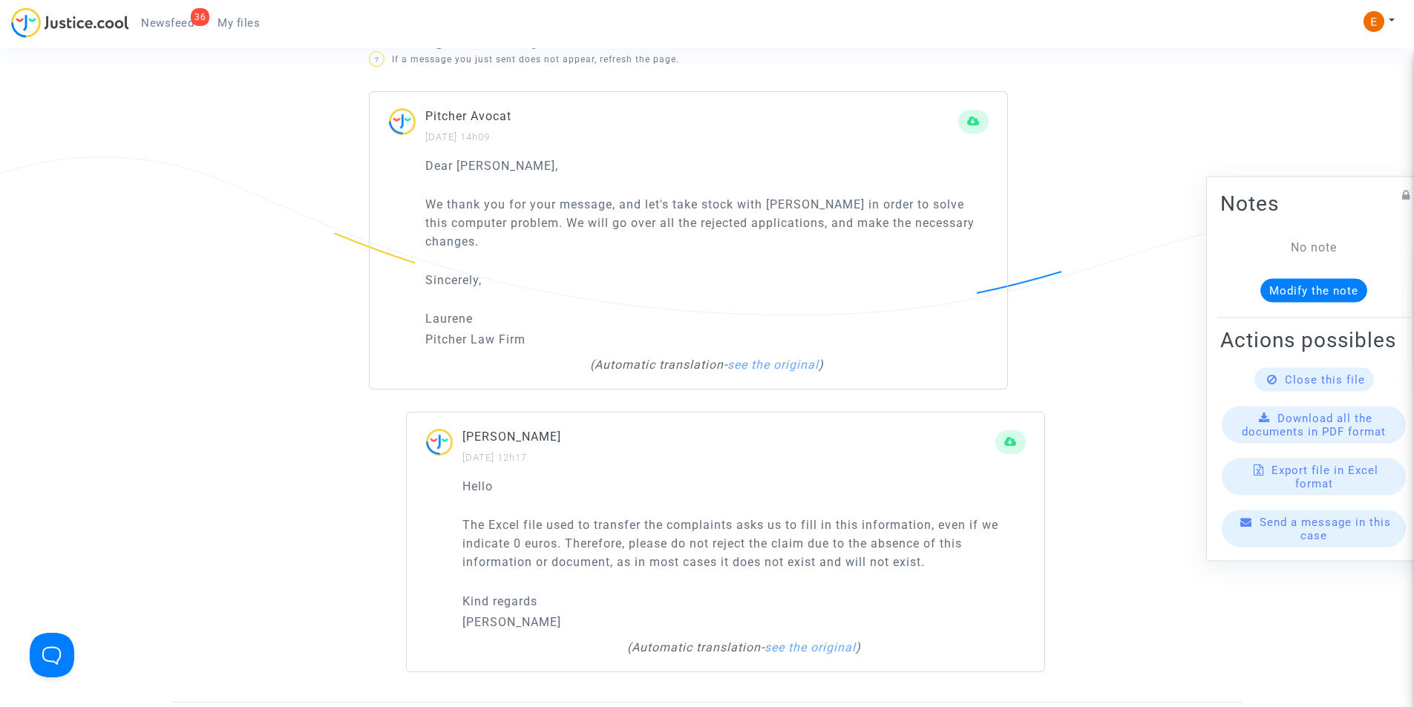
scroll to position [1039, 0]
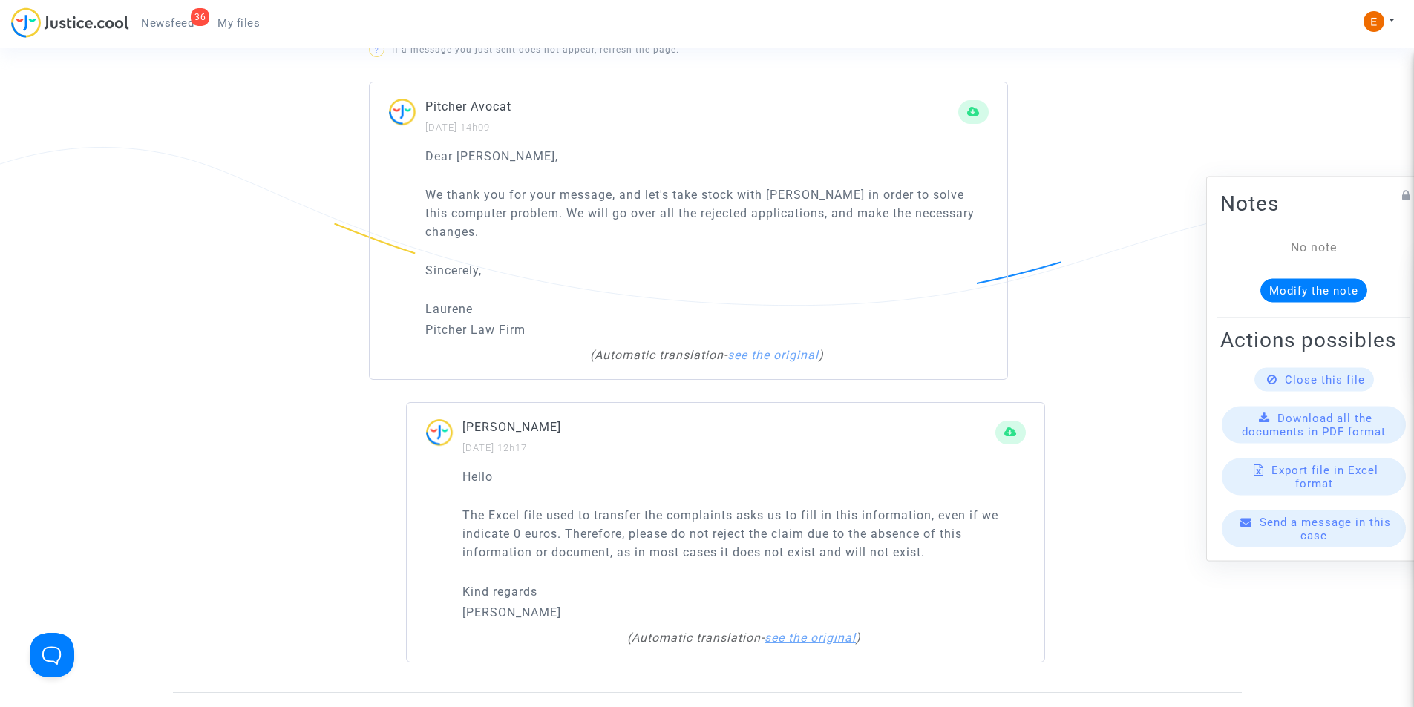
click at [832, 631] on link "see the original" at bounding box center [809, 638] width 91 height 14
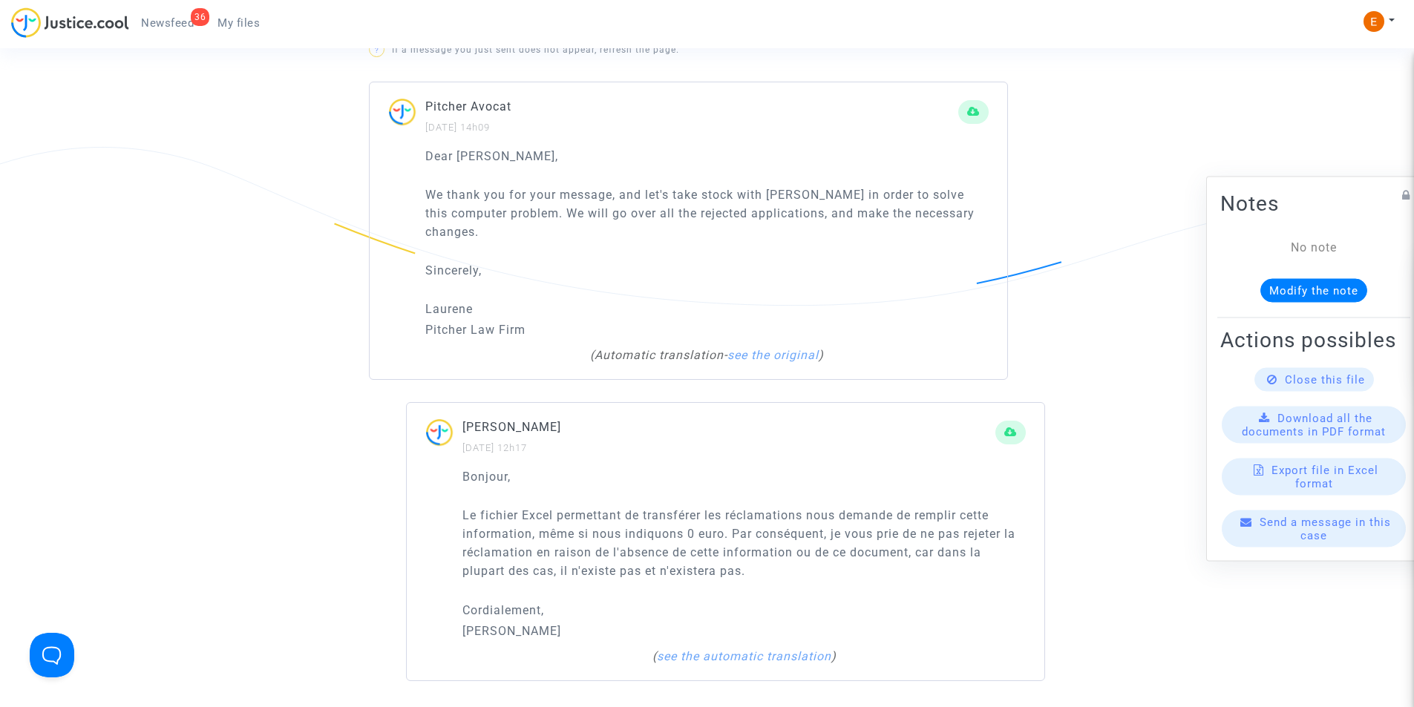
drag, startPoint x: 787, startPoint y: 633, endPoint x: 778, endPoint y: 636, distance: 9.4
click at [778, 649] on link "see the automatic translation" at bounding box center [744, 656] width 174 height 14
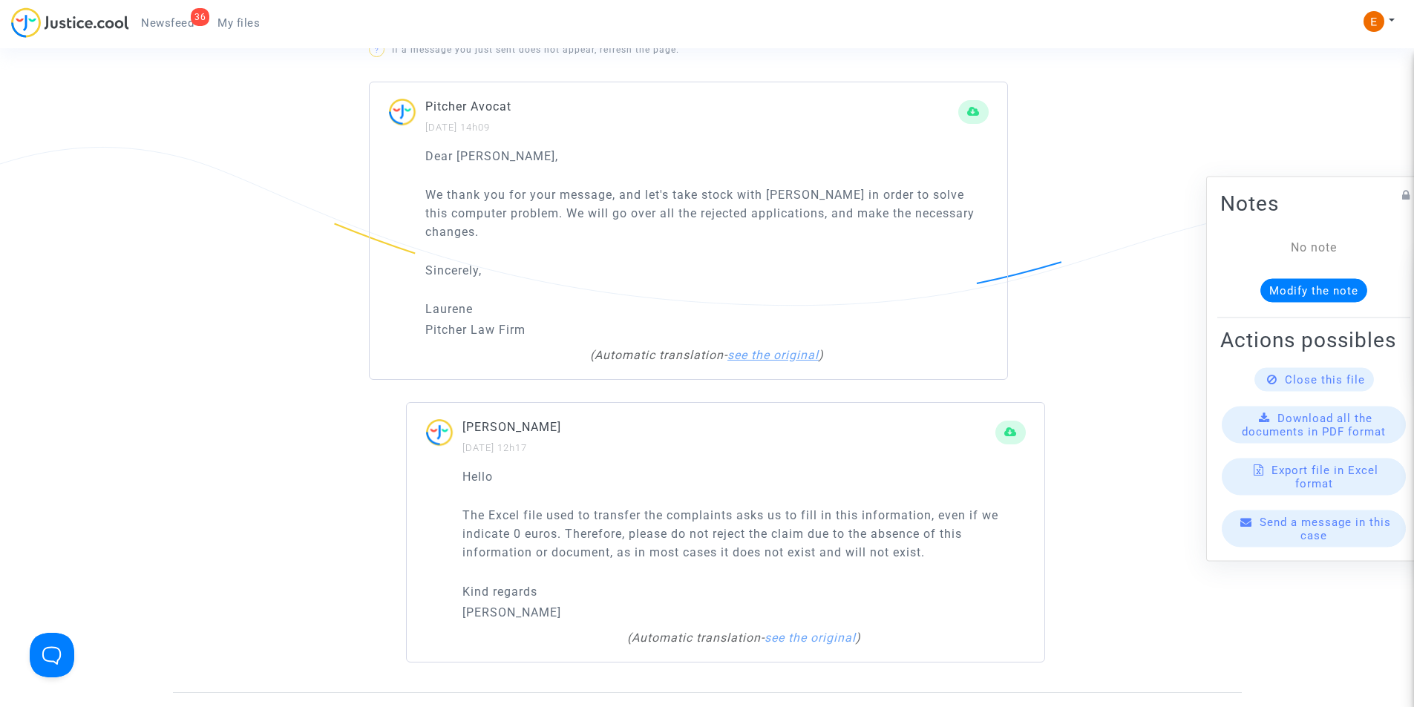
click at [784, 348] on link "see the original" at bounding box center [772, 355] width 91 height 14
click at [686, 348] on link "see the automatic translation" at bounding box center [707, 355] width 174 height 14
